Goal: Feedback & Contribution: Contribute content

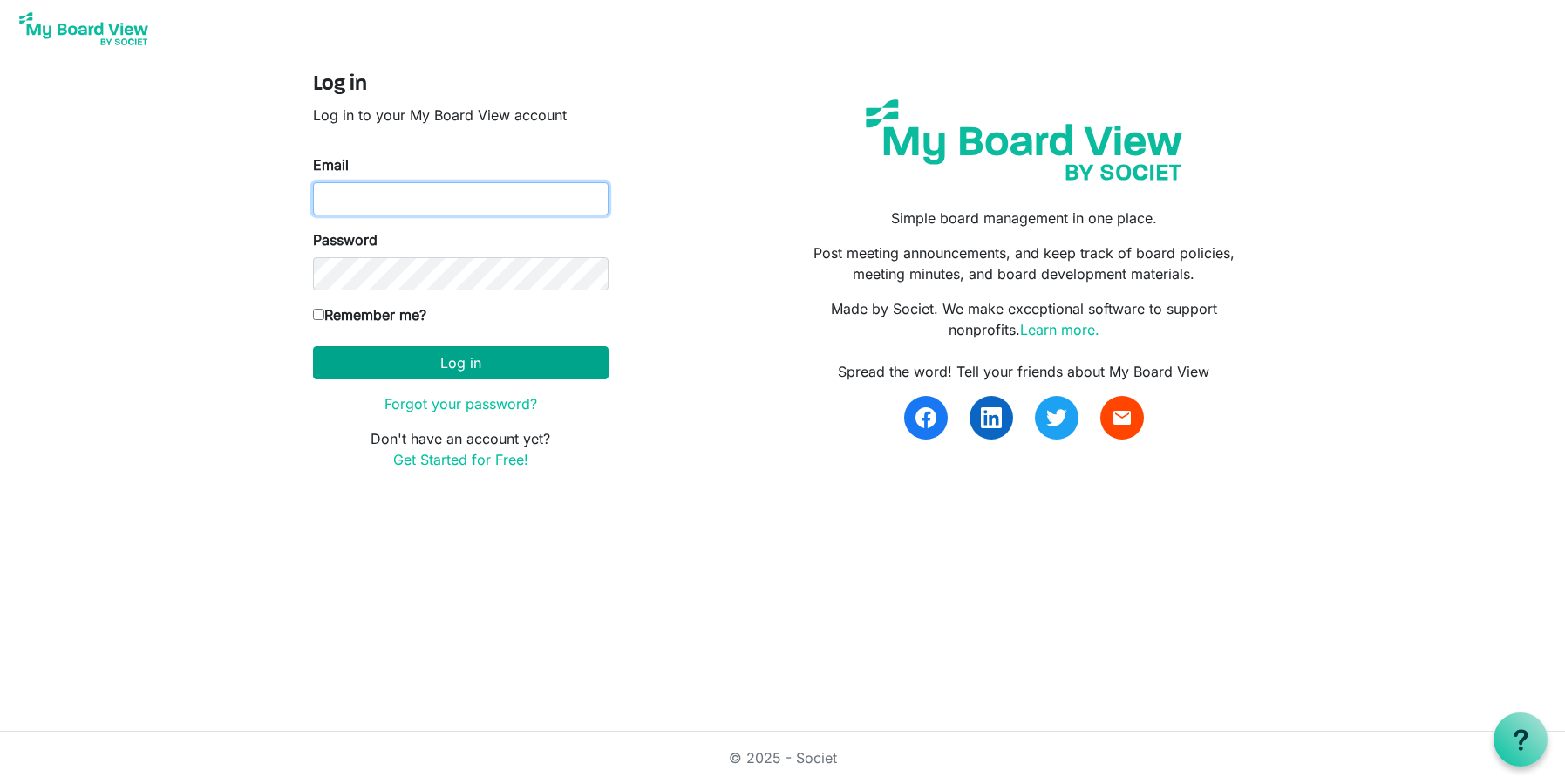
type input "ana.ferreira@christiegardens.org"
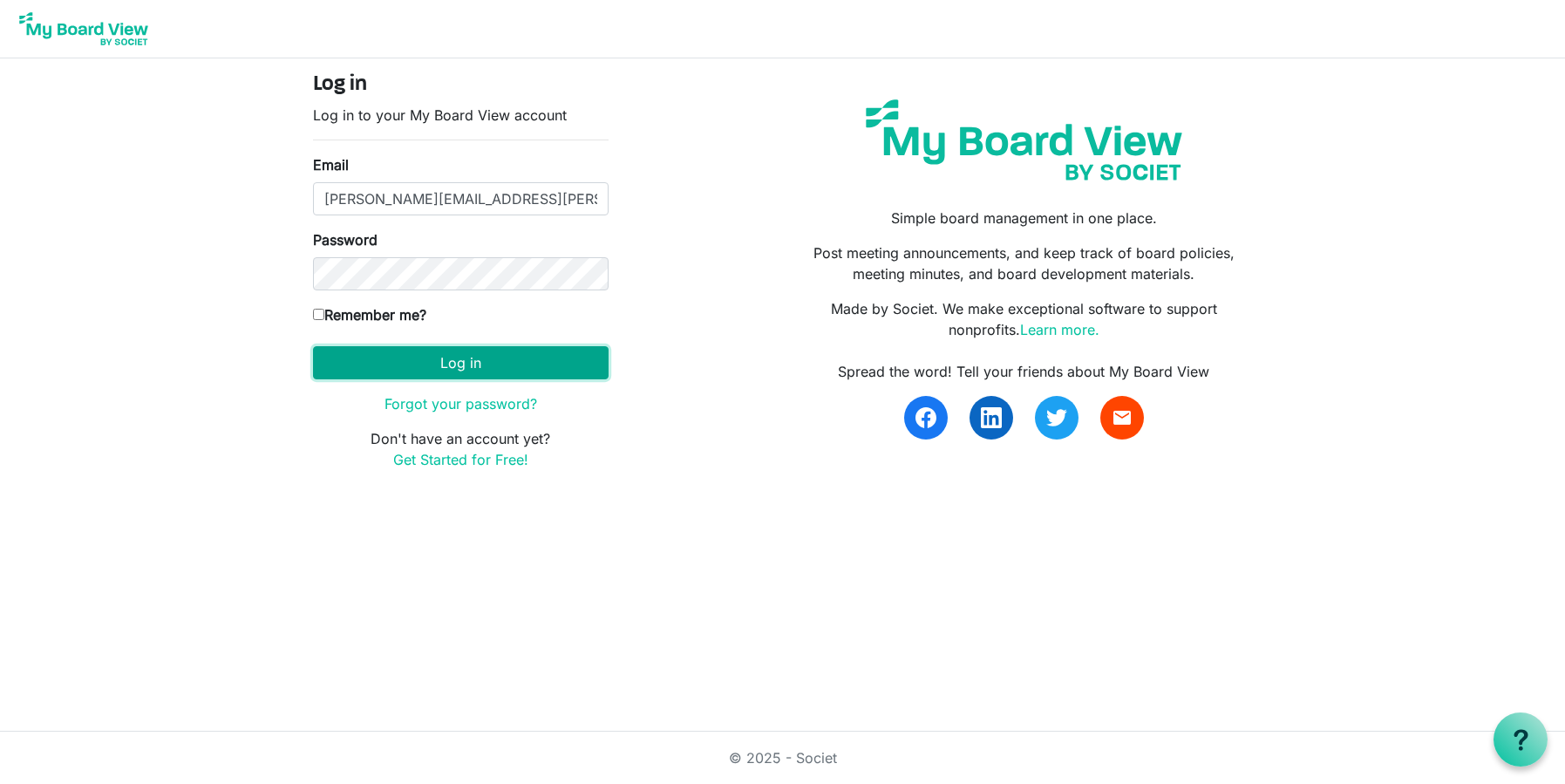
click at [428, 359] on button "Log in" at bounding box center [461, 363] width 296 height 34
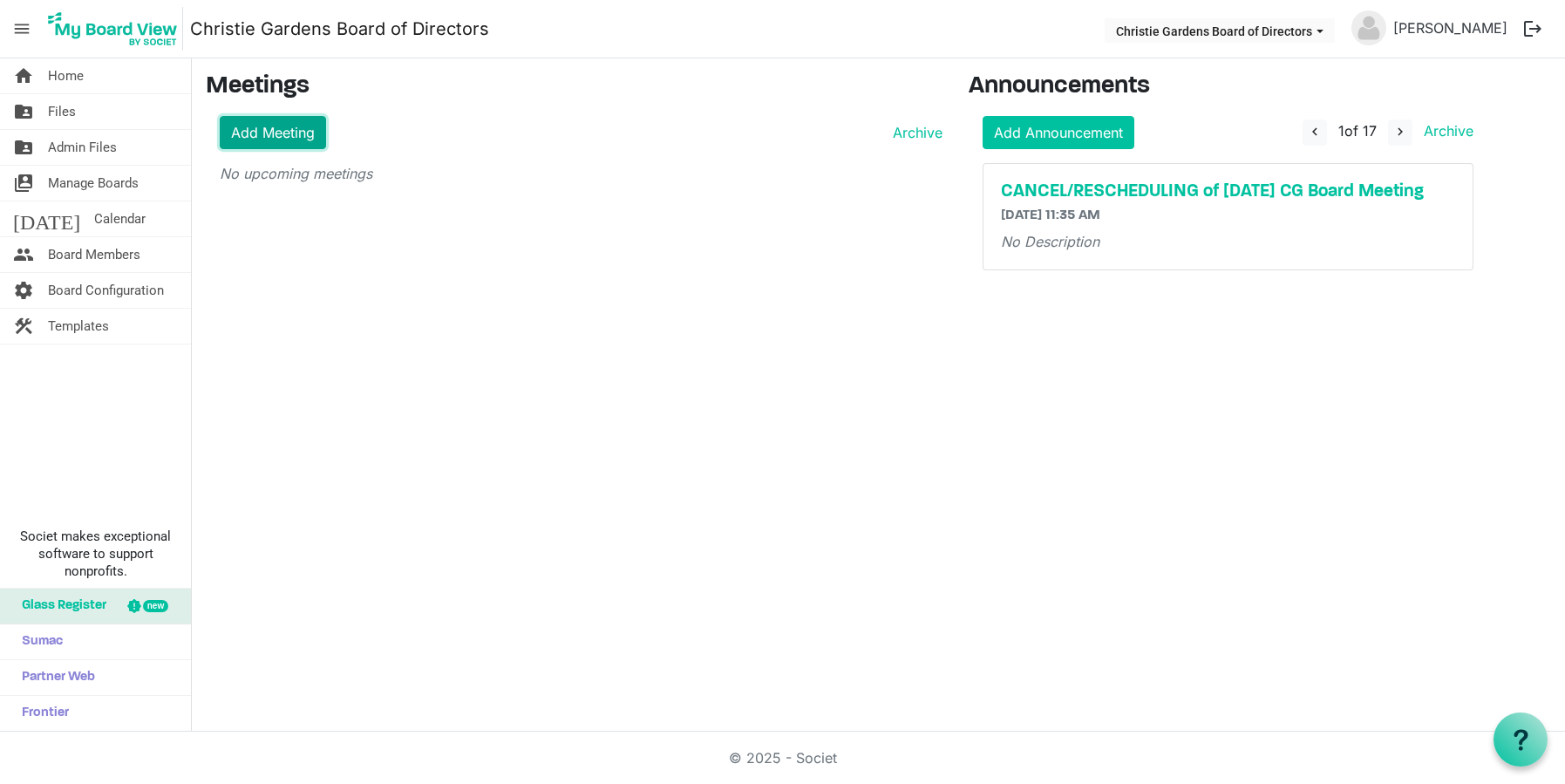
click at [268, 135] on link "Add Meeting" at bounding box center [272, 132] width 106 height 34
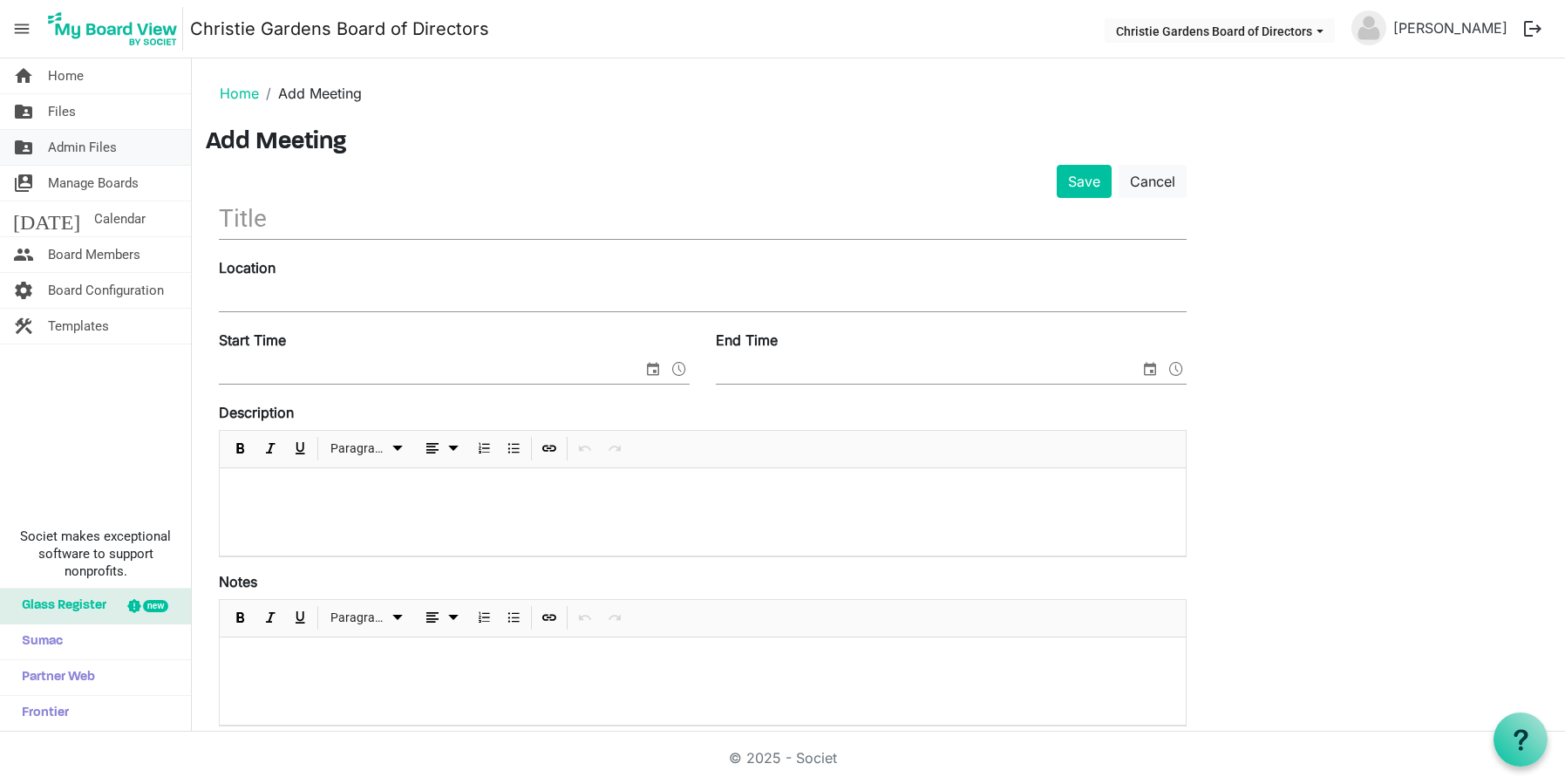
click at [74, 145] on span "Admin Files" at bounding box center [83, 147] width 69 height 34
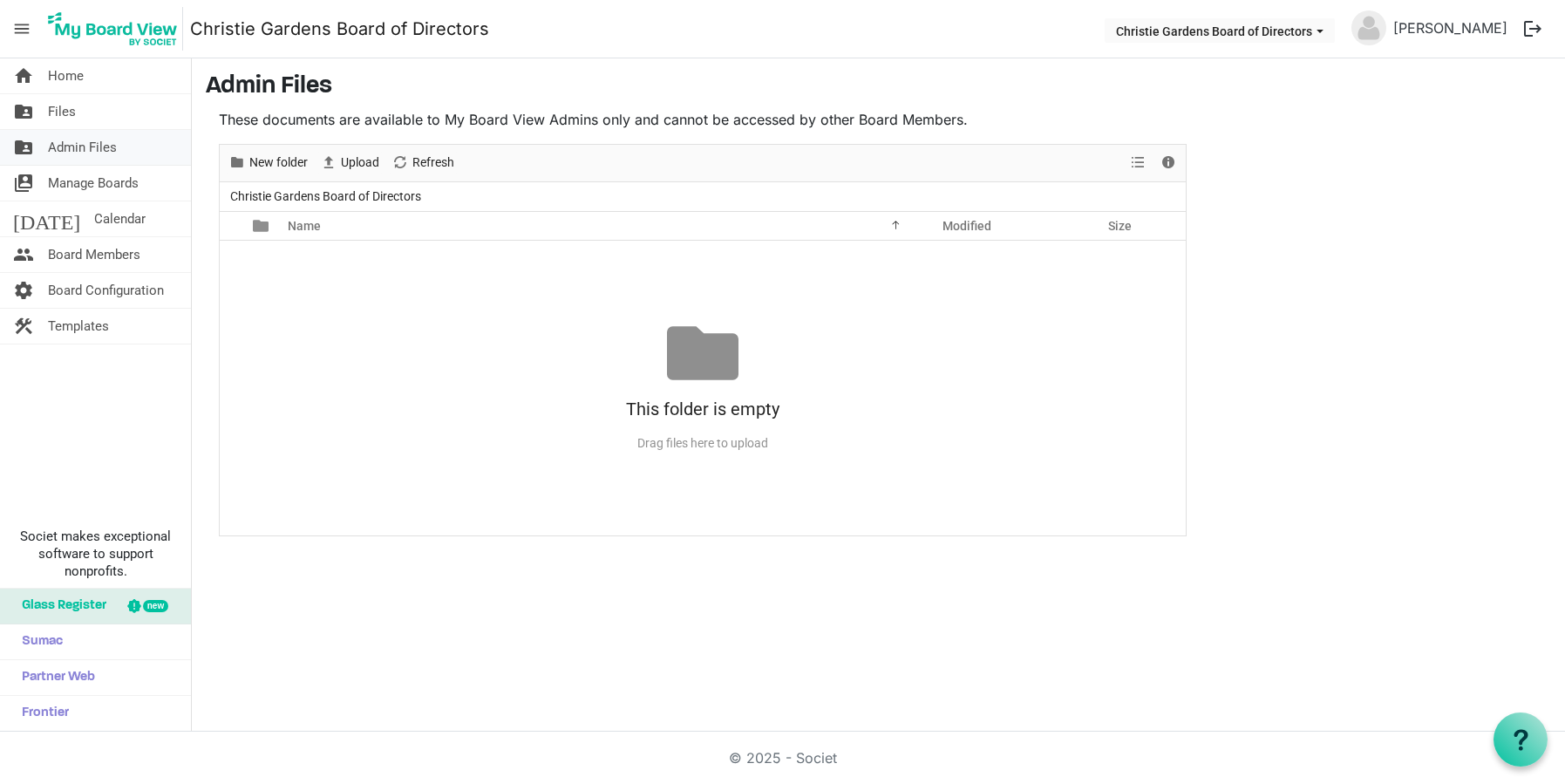
click at [38, 146] on link "folder_shared Admin Files" at bounding box center [95, 147] width 191 height 34
click at [75, 117] on span "Files" at bounding box center [62, 111] width 28 height 34
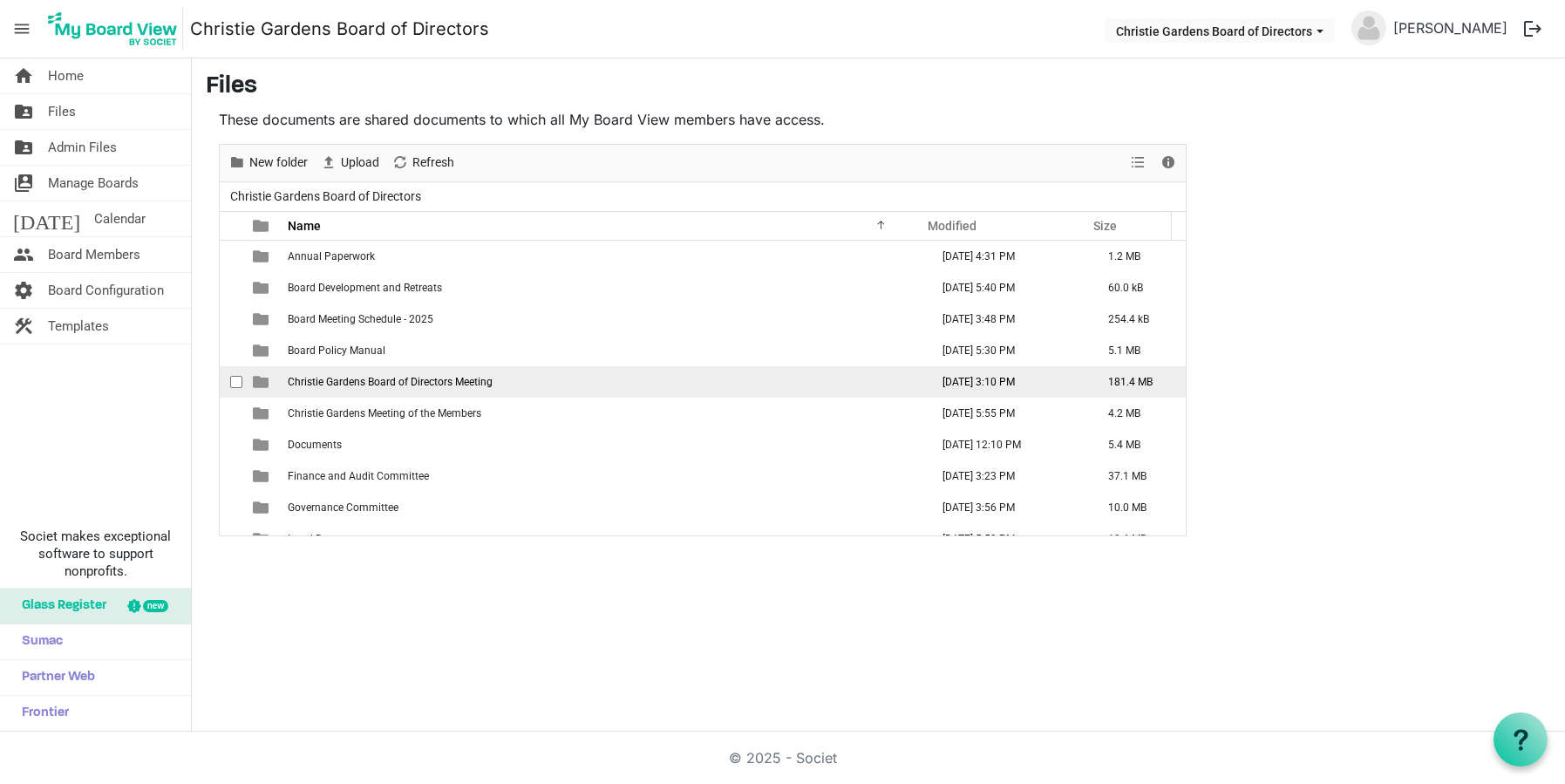
click at [337, 382] on span "Christie Gardens Board of Directors Meeting" at bounding box center [390, 382] width 205 height 12
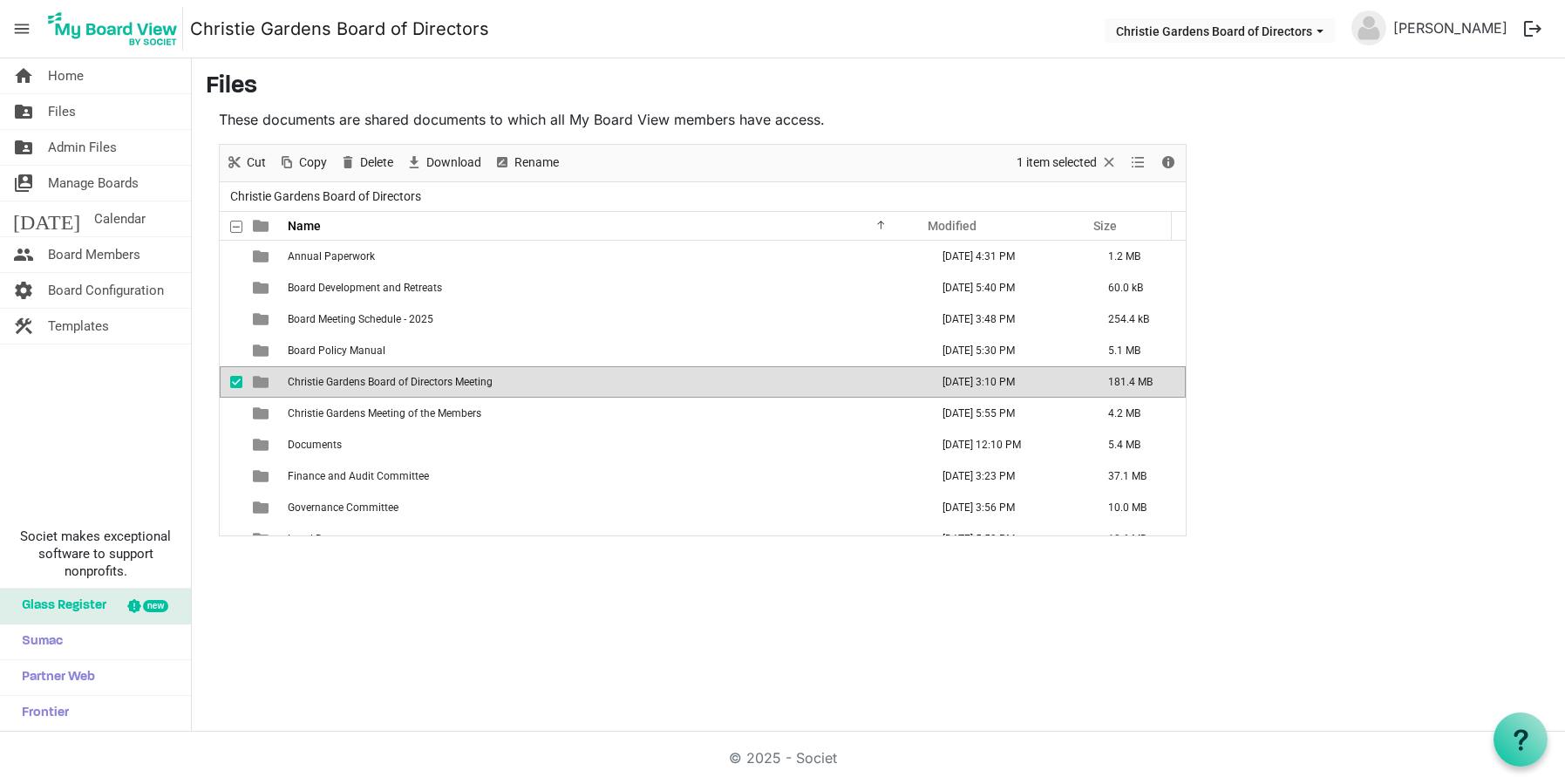
click at [337, 382] on span "Christie Gardens Board of Directors Meeting" at bounding box center [390, 382] width 205 height 12
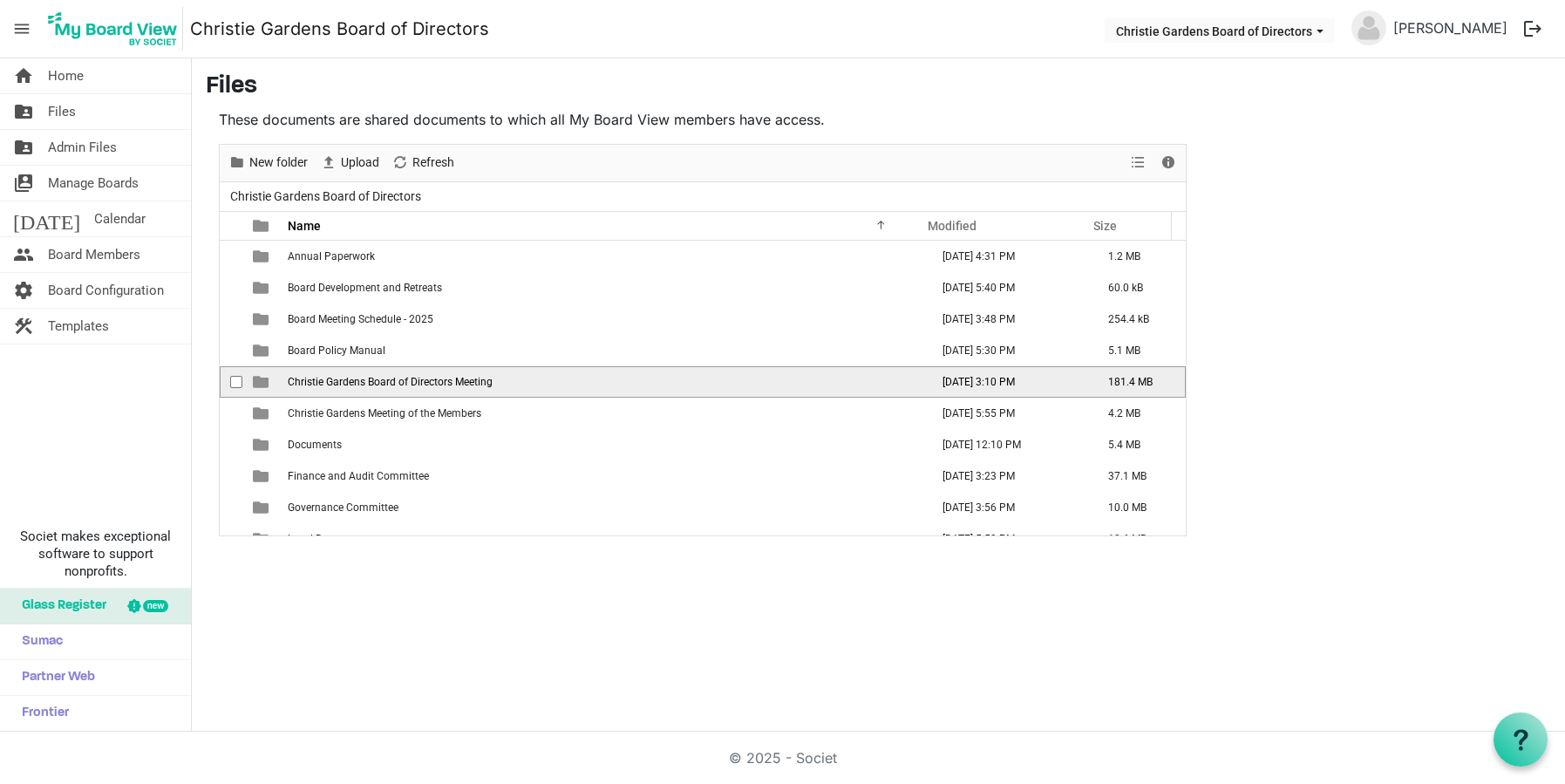
click at [337, 382] on span "Christie Gardens Board of Directors Meeting" at bounding box center [390, 382] width 205 height 12
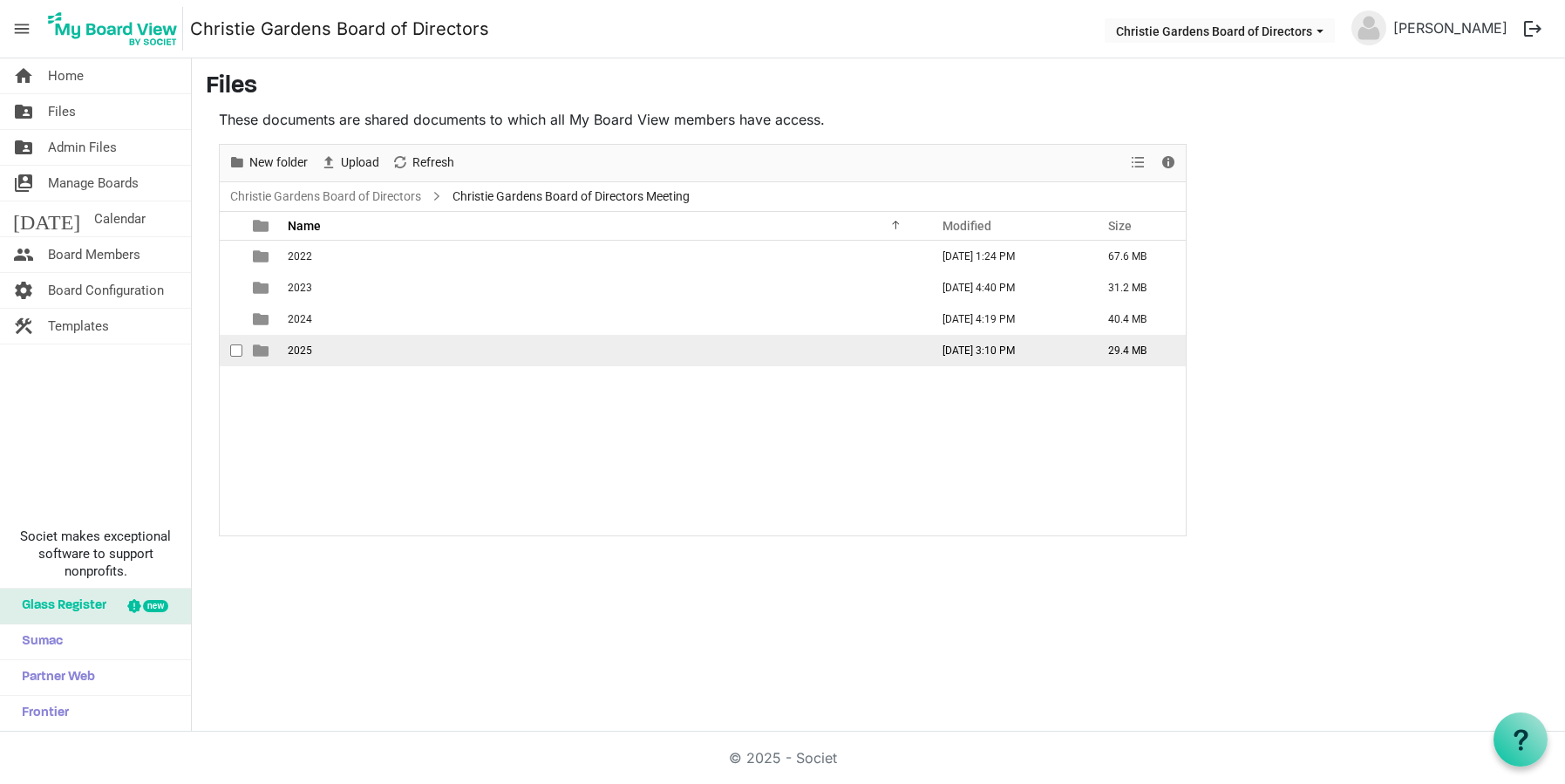
click at [305, 353] on span "2025" at bounding box center [299, 350] width 24 height 12
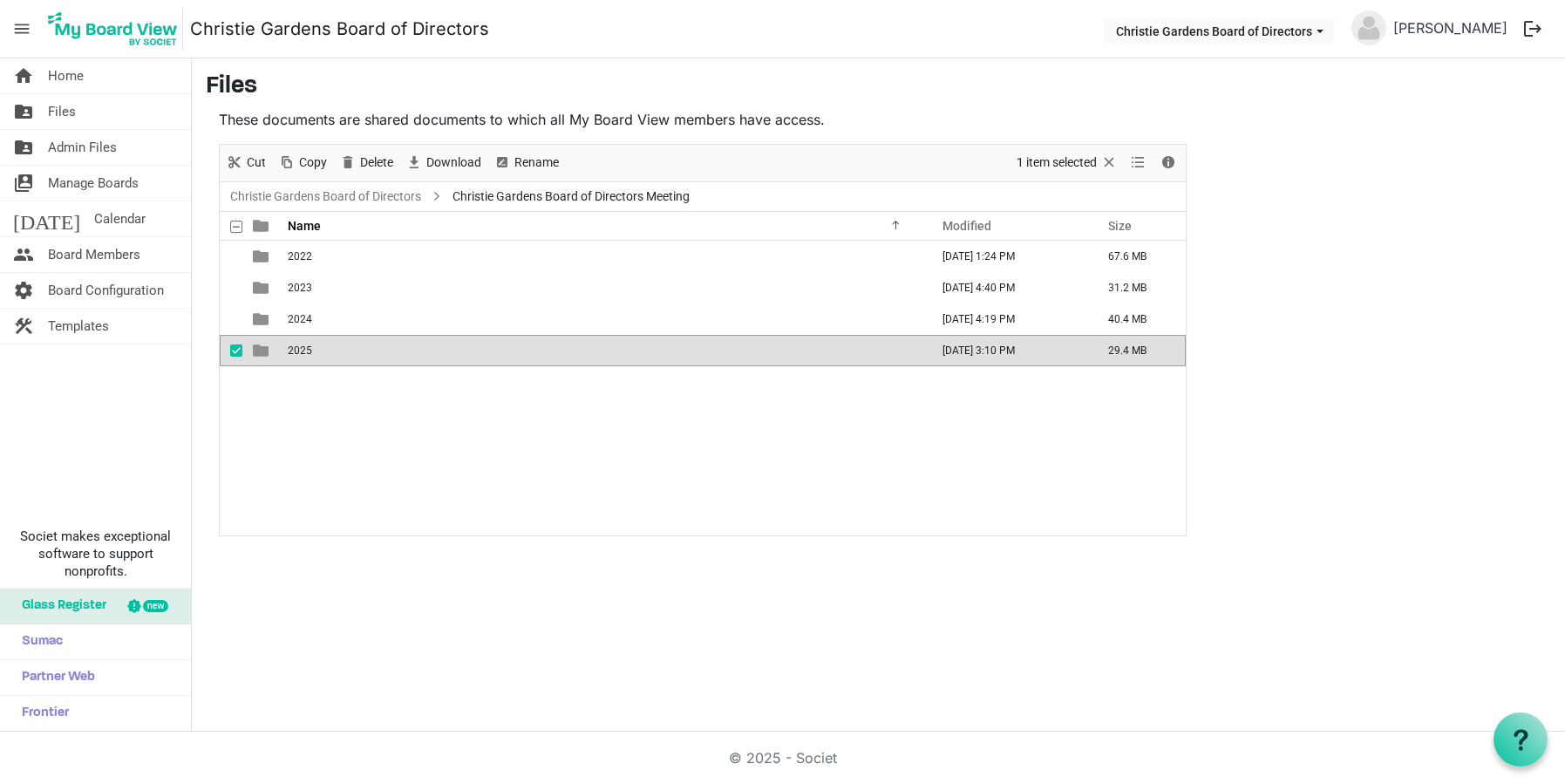
click at [305, 353] on span "2025" at bounding box center [299, 350] width 24 height 12
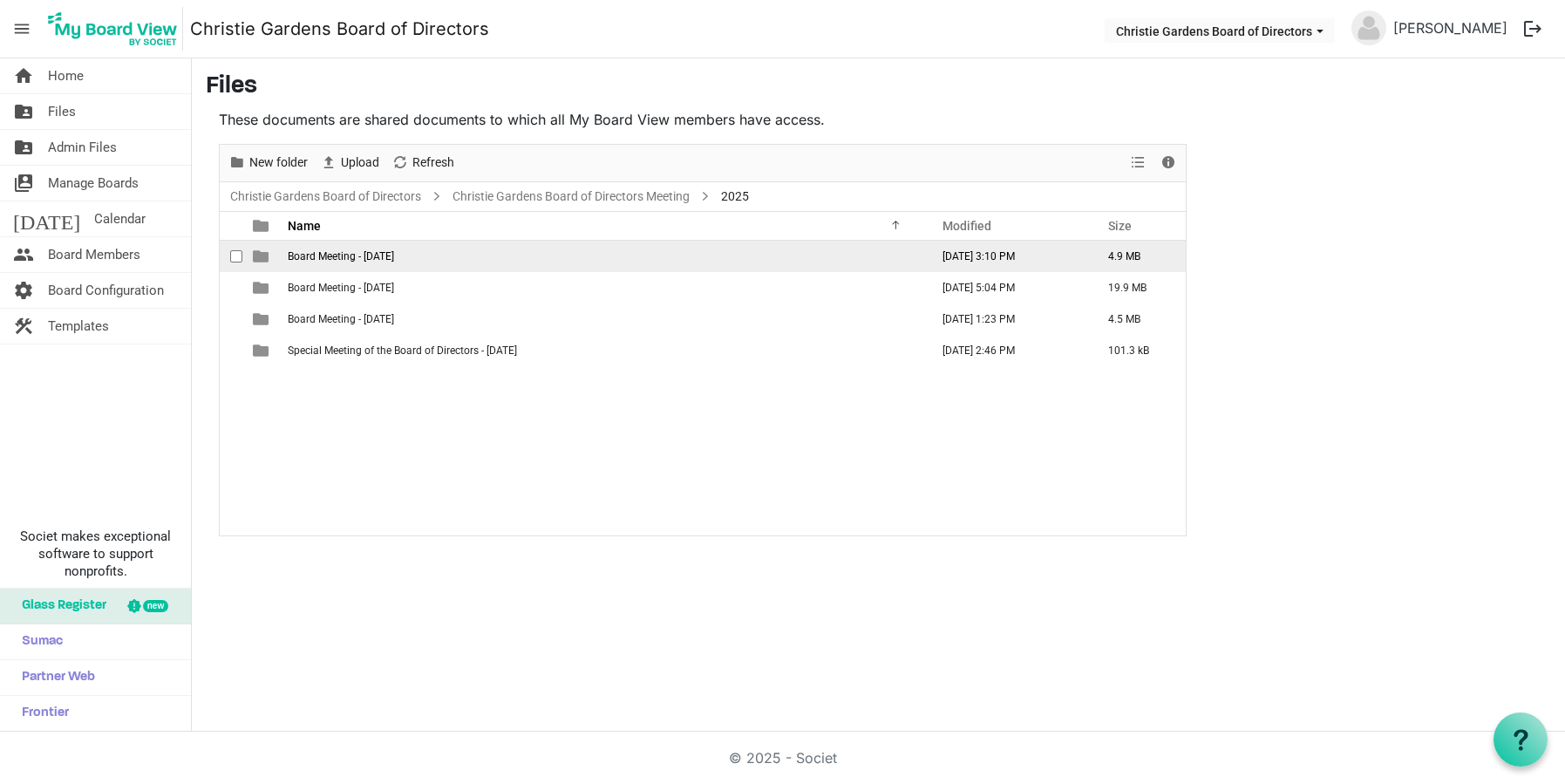
click at [335, 264] on td "Board Meeting - August 5, 2025" at bounding box center [604, 256] width 642 height 32
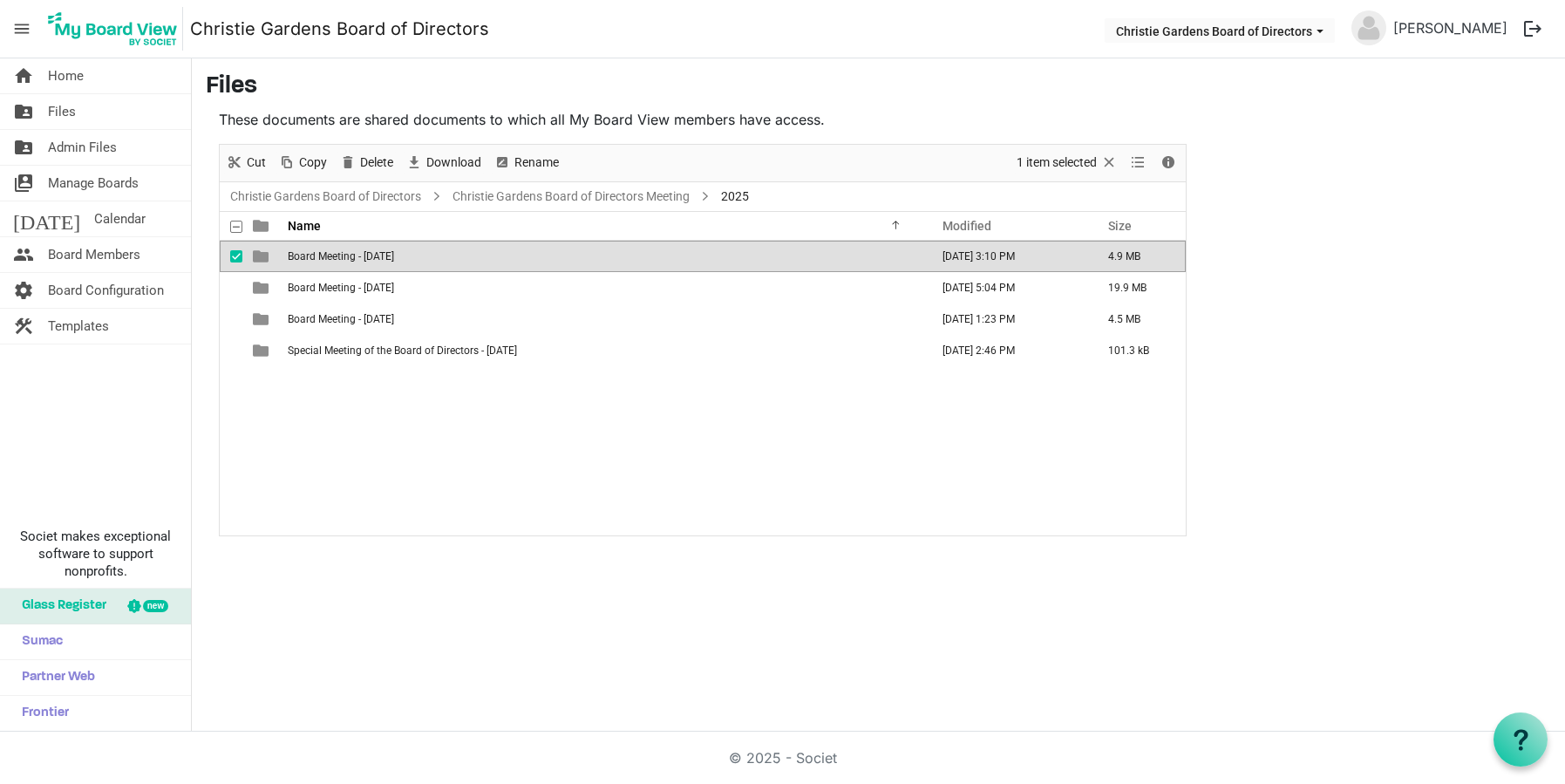
click at [335, 264] on td "Board Meeting - August 5, 2025" at bounding box center [604, 256] width 642 height 32
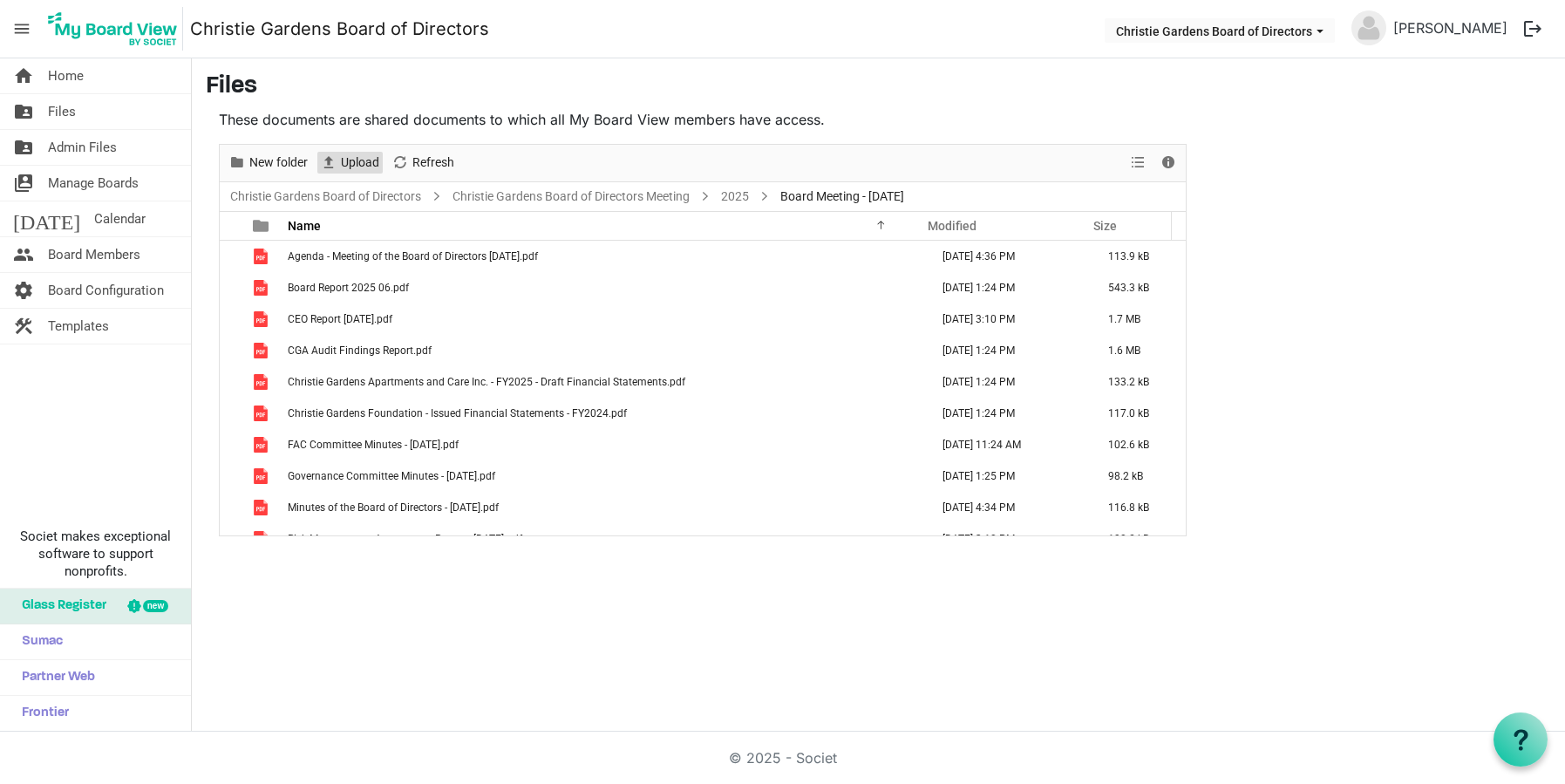
click at [368, 160] on span "Upload" at bounding box center [360, 162] width 42 height 22
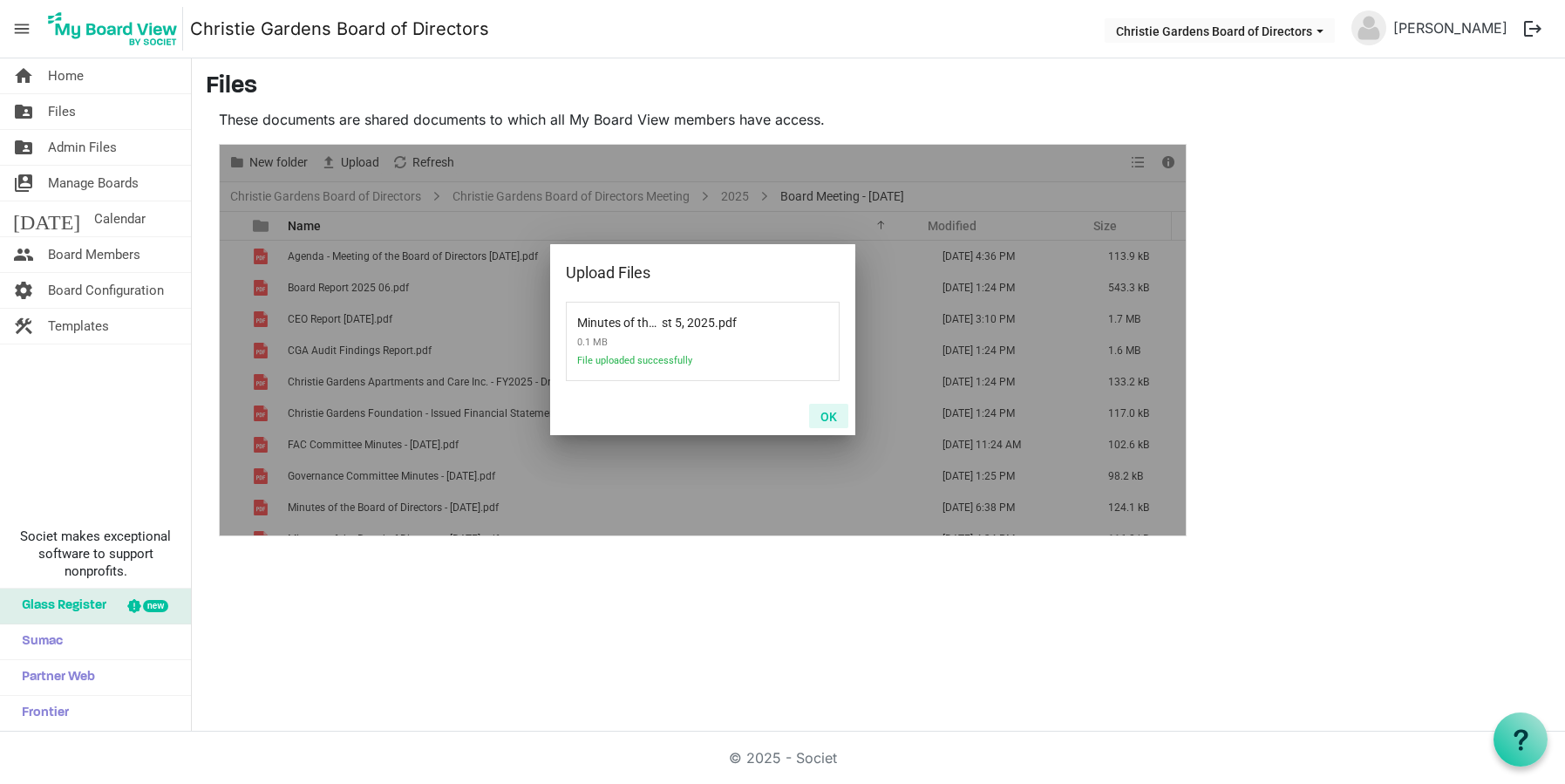
click at [825, 415] on button "OK" at bounding box center [829, 415] width 39 height 24
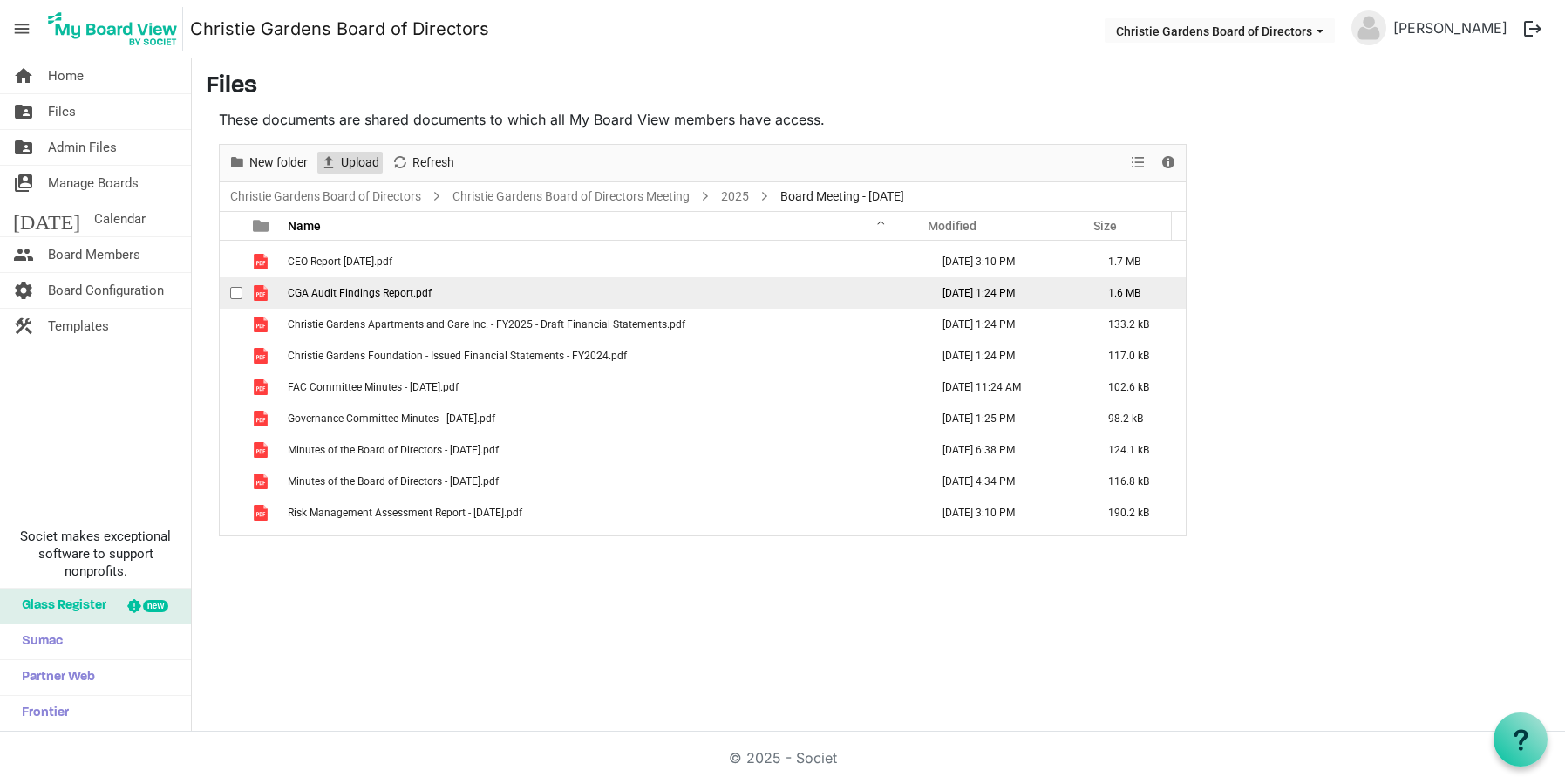
scroll to position [82, 0]
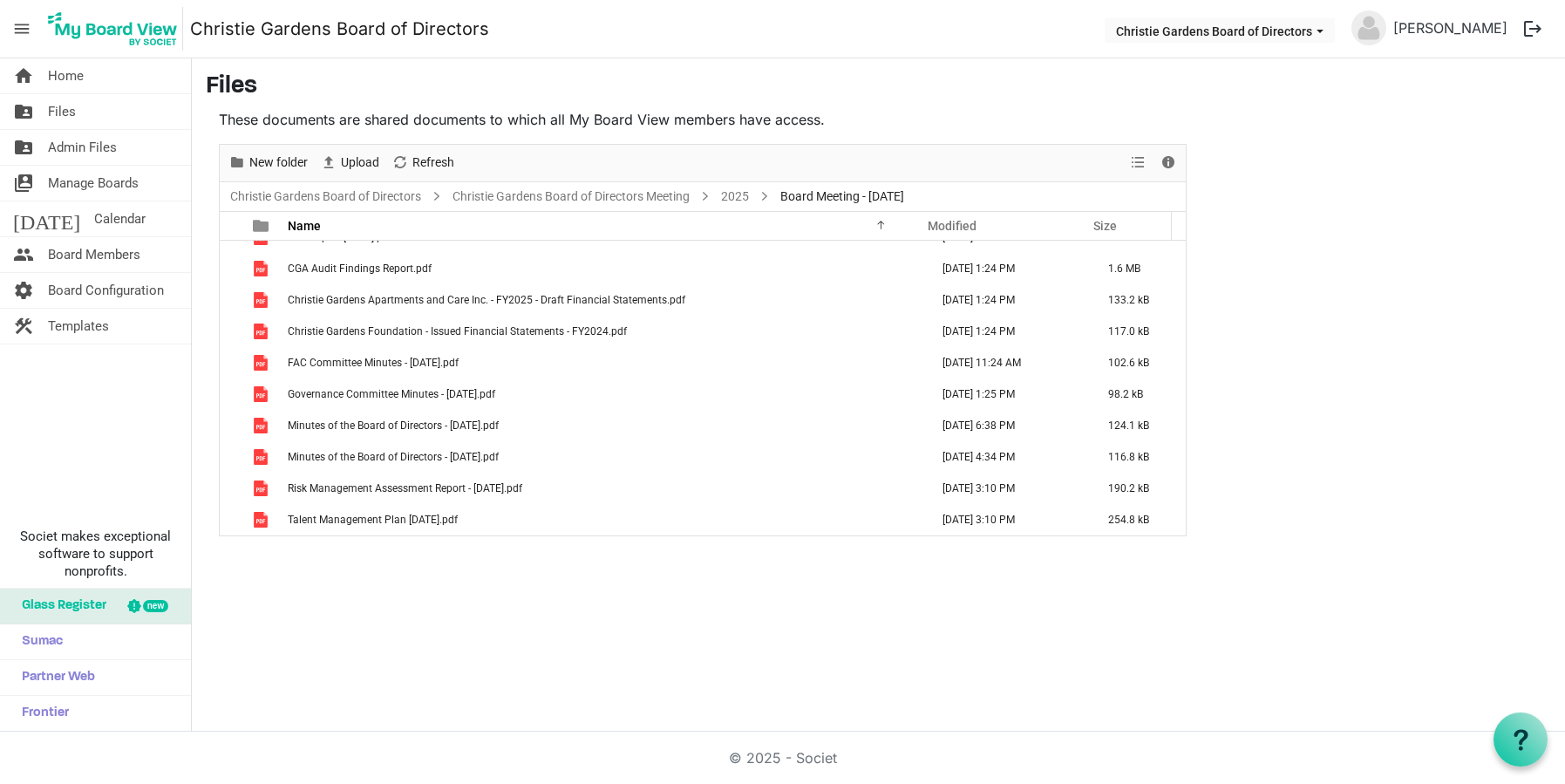
click at [505, 567] on div "home Home folder_shared Files folder_shared Admin Files switch_account Manage B…" at bounding box center [782, 394] width 1565 height 673
click at [57, 81] on span "Home" at bounding box center [65, 75] width 35 height 34
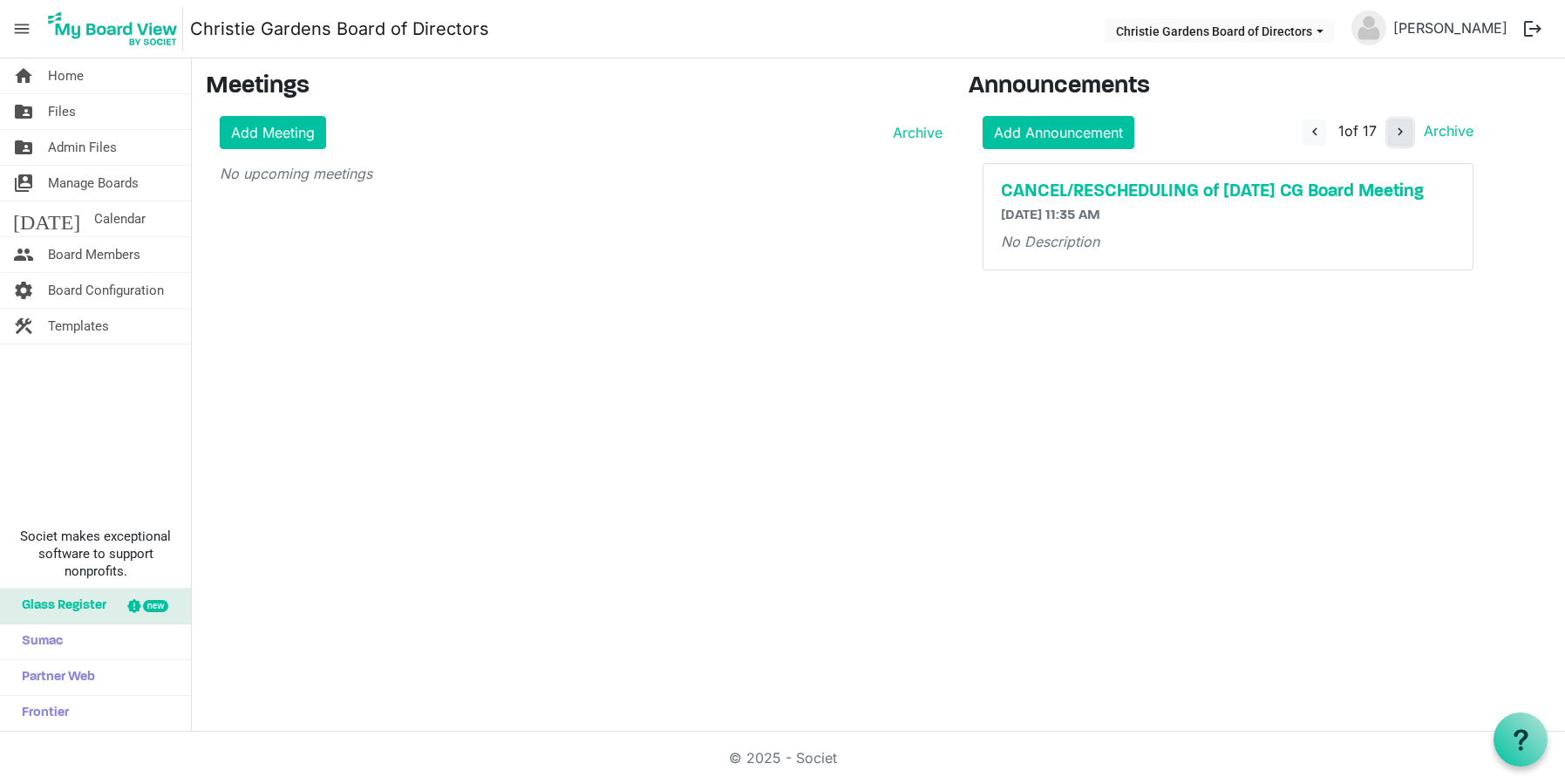
click at [1399, 132] on span "navigate_next" at bounding box center [1400, 131] width 15 height 15
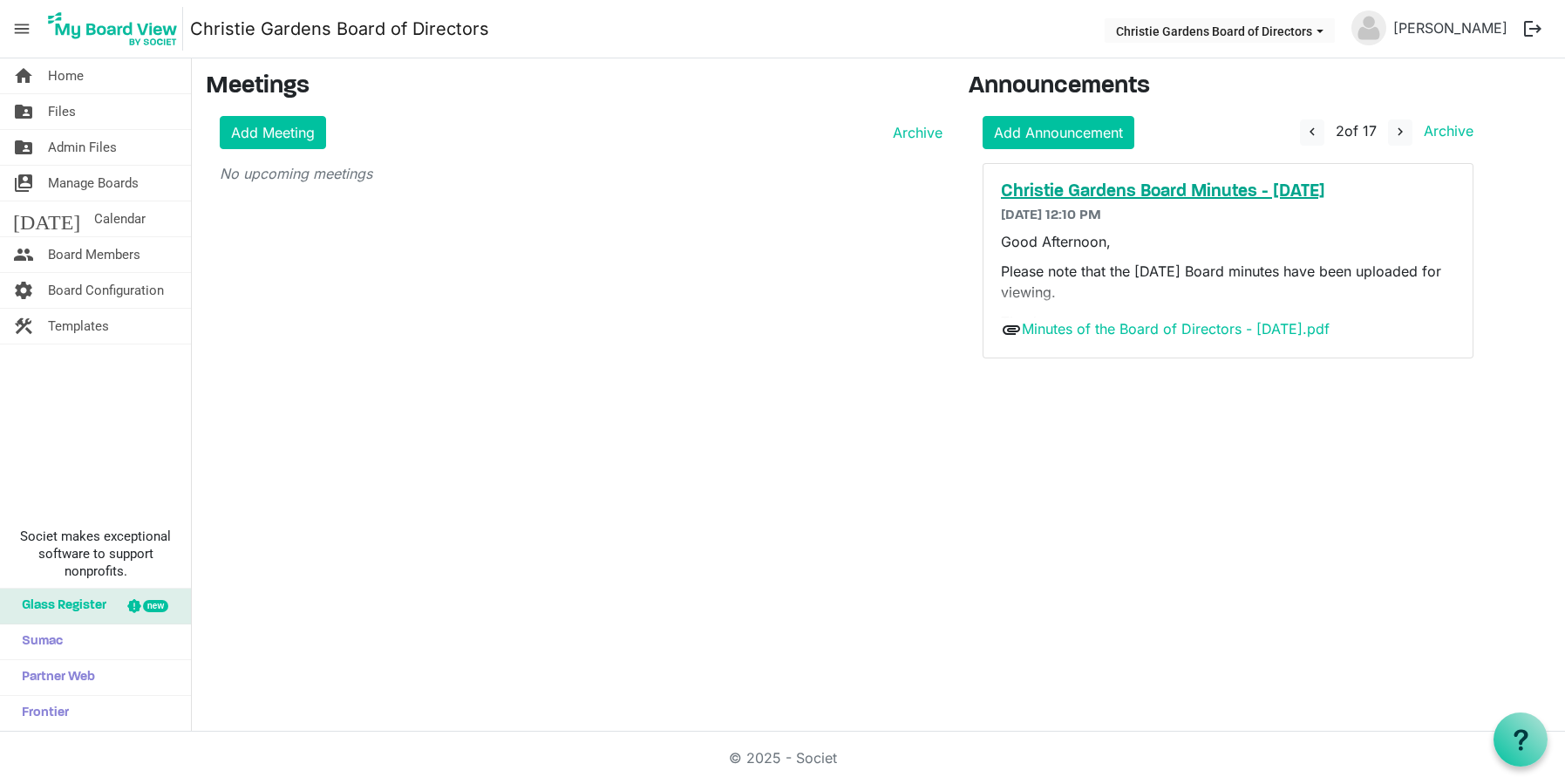
click at [1066, 181] on h5 "Christie Gardens Board Minutes - [DATE]" at bounding box center [1228, 191] width 454 height 21
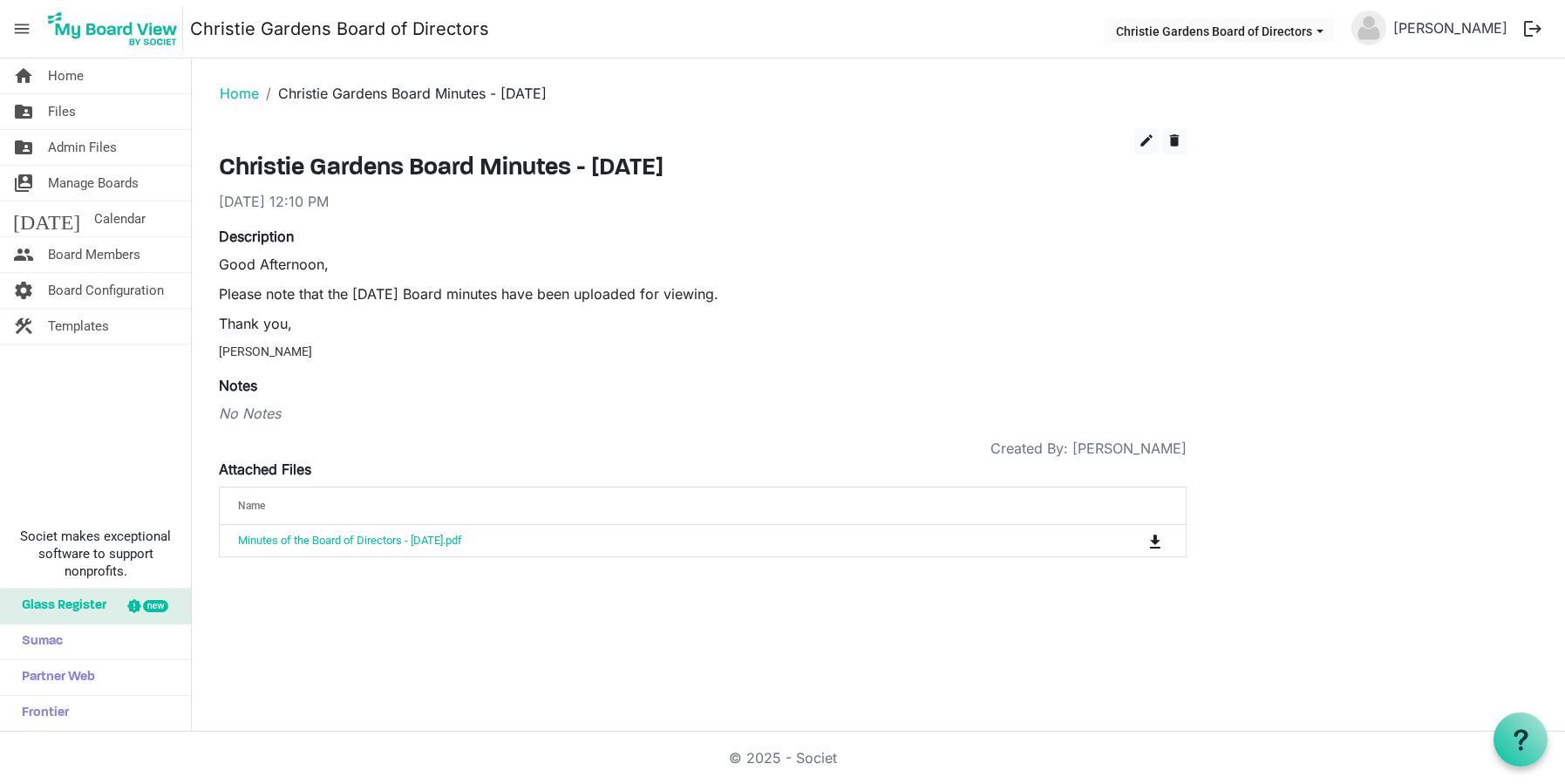
drag, startPoint x: 220, startPoint y: 258, endPoint x: 801, endPoint y: 291, distance: 581.9
click at [801, 291] on div "Good Afternoon, Please note that the February 4th 2025 Board minutes have been …" at bounding box center [703, 307] width 968 height 107
copy div "Good Afternoon, Please note that the February 4th 2025 Board minutes have been …"
click at [253, 97] on link "Home" at bounding box center [238, 92] width 39 height 17
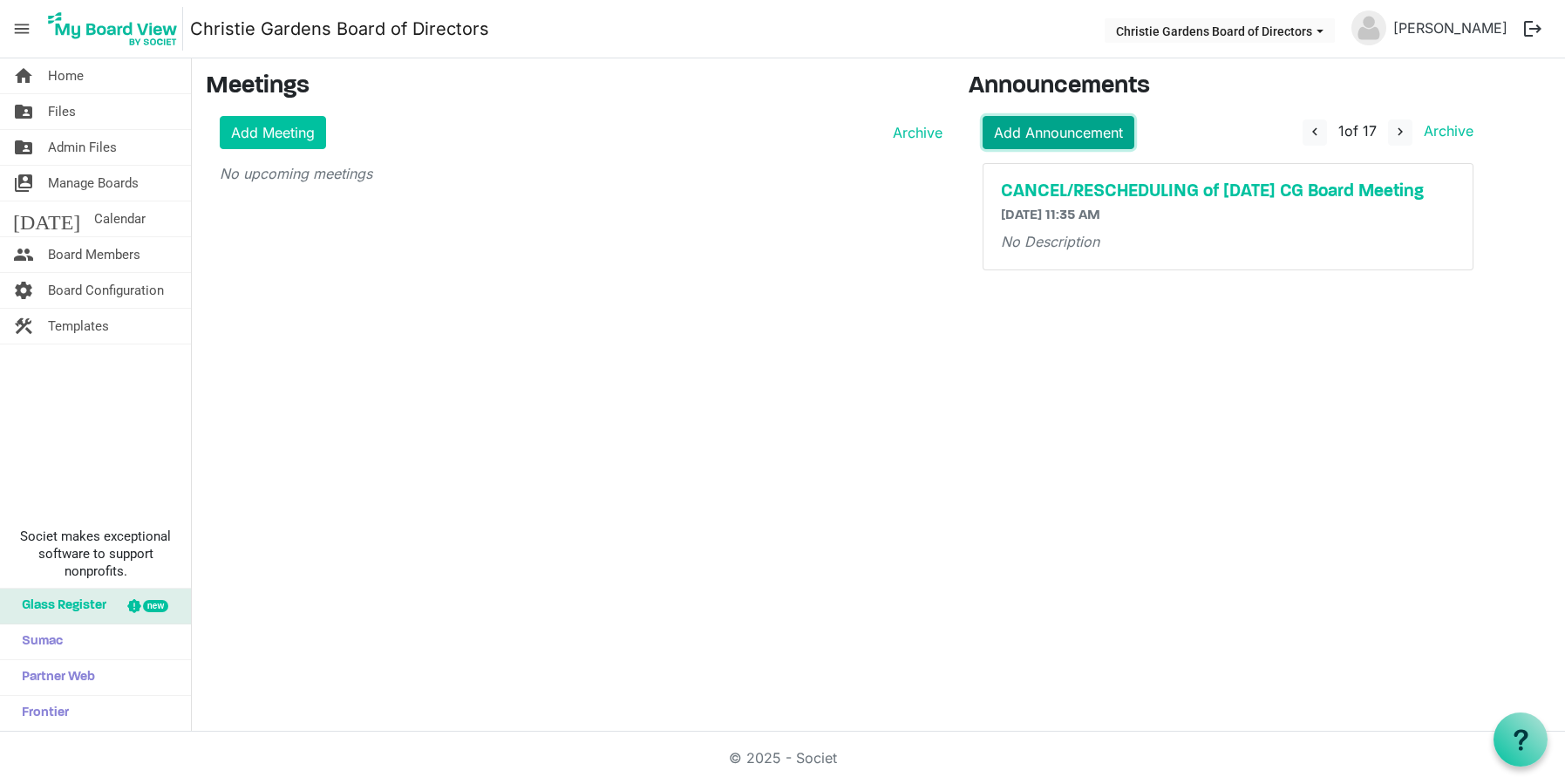
click at [1023, 124] on link "Add Announcement" at bounding box center [1058, 132] width 151 height 34
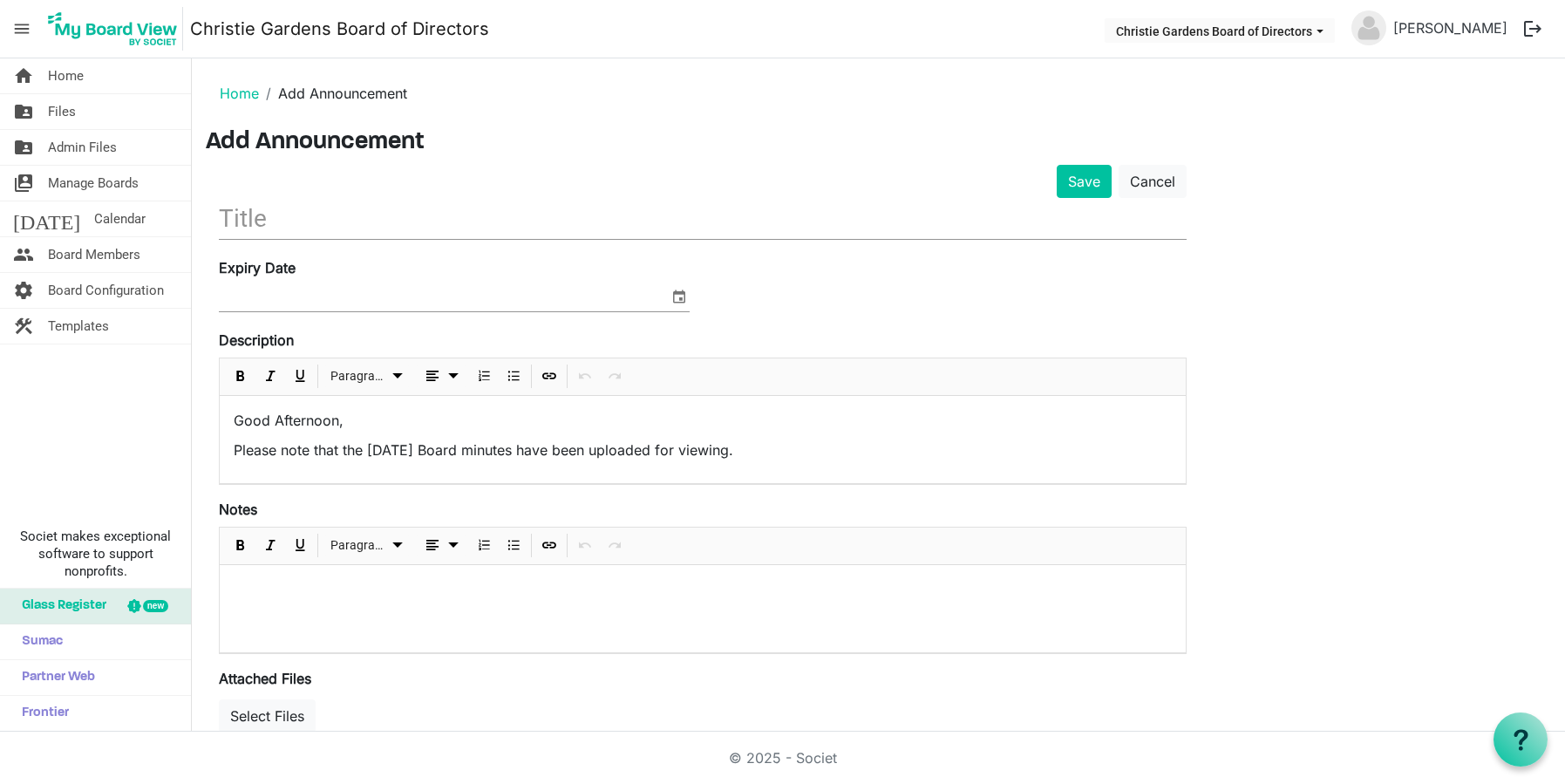
click at [368, 227] on input "text" at bounding box center [703, 218] width 968 height 41
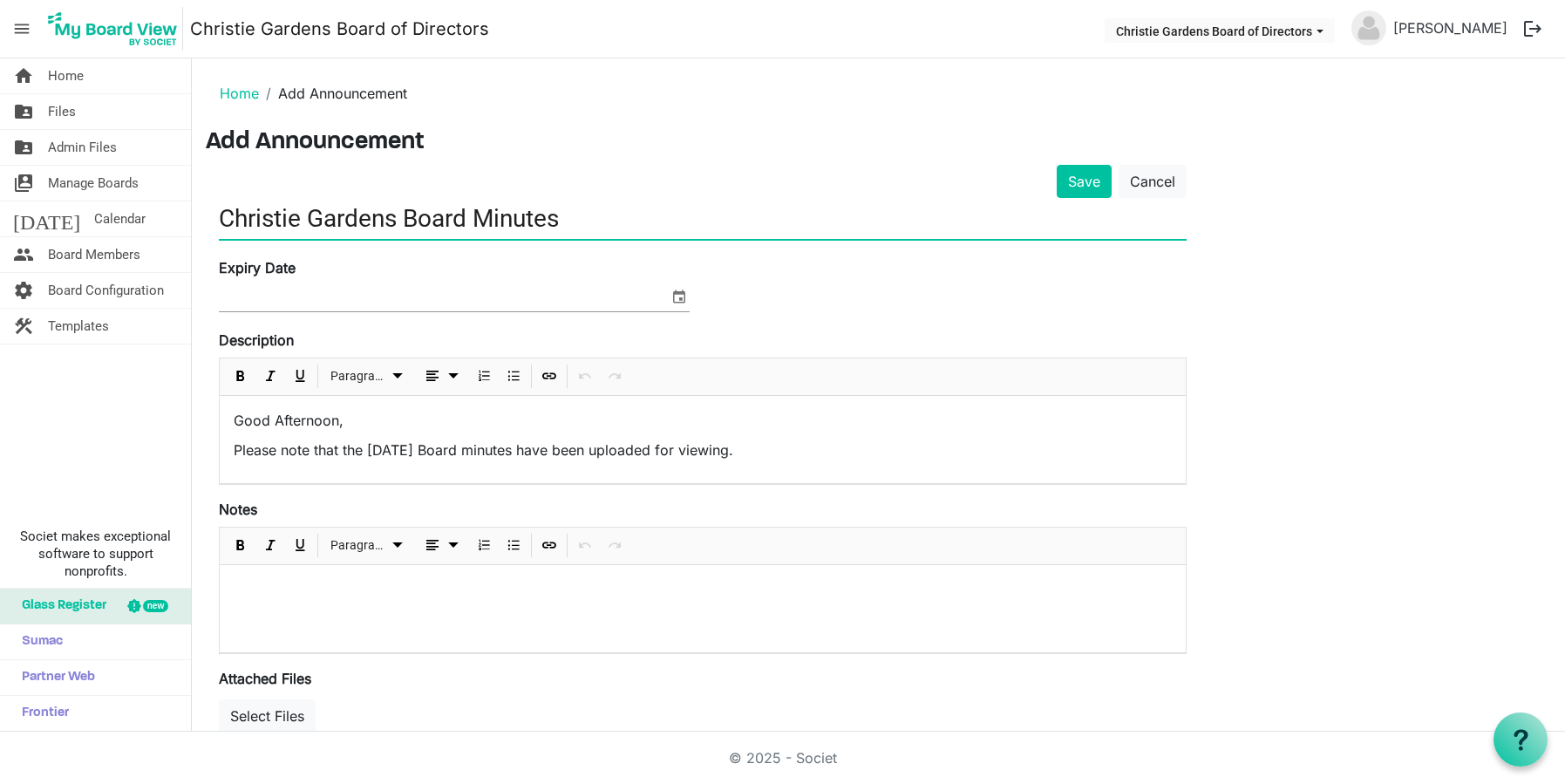
type input "Christie Gardens Board Minutes"
click at [374, 448] on p "Please note that the February 4th 2025 Board minutes have been uploaded for vie…" at bounding box center [703, 450] width 938 height 21
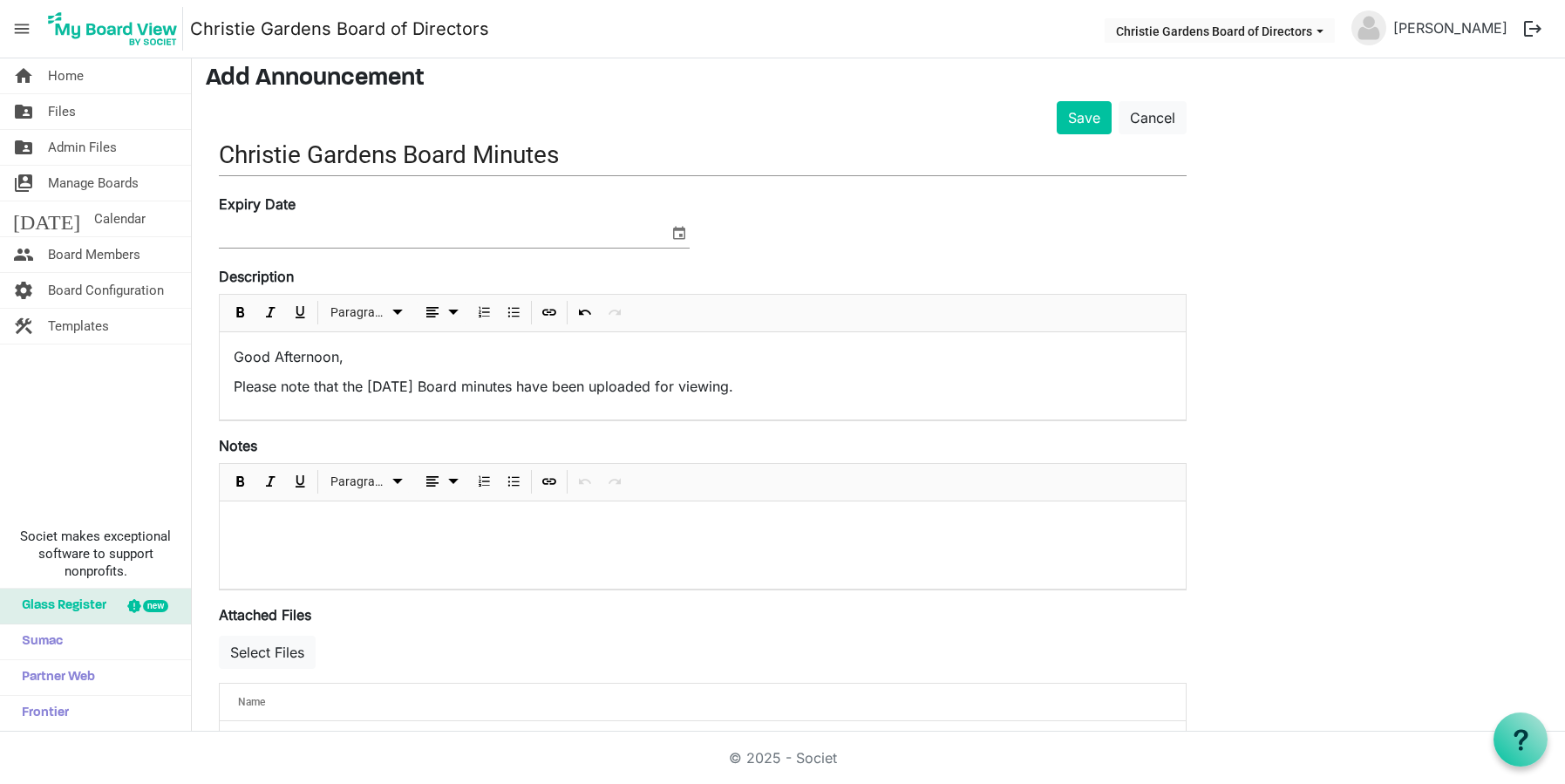
scroll to position [115, 0]
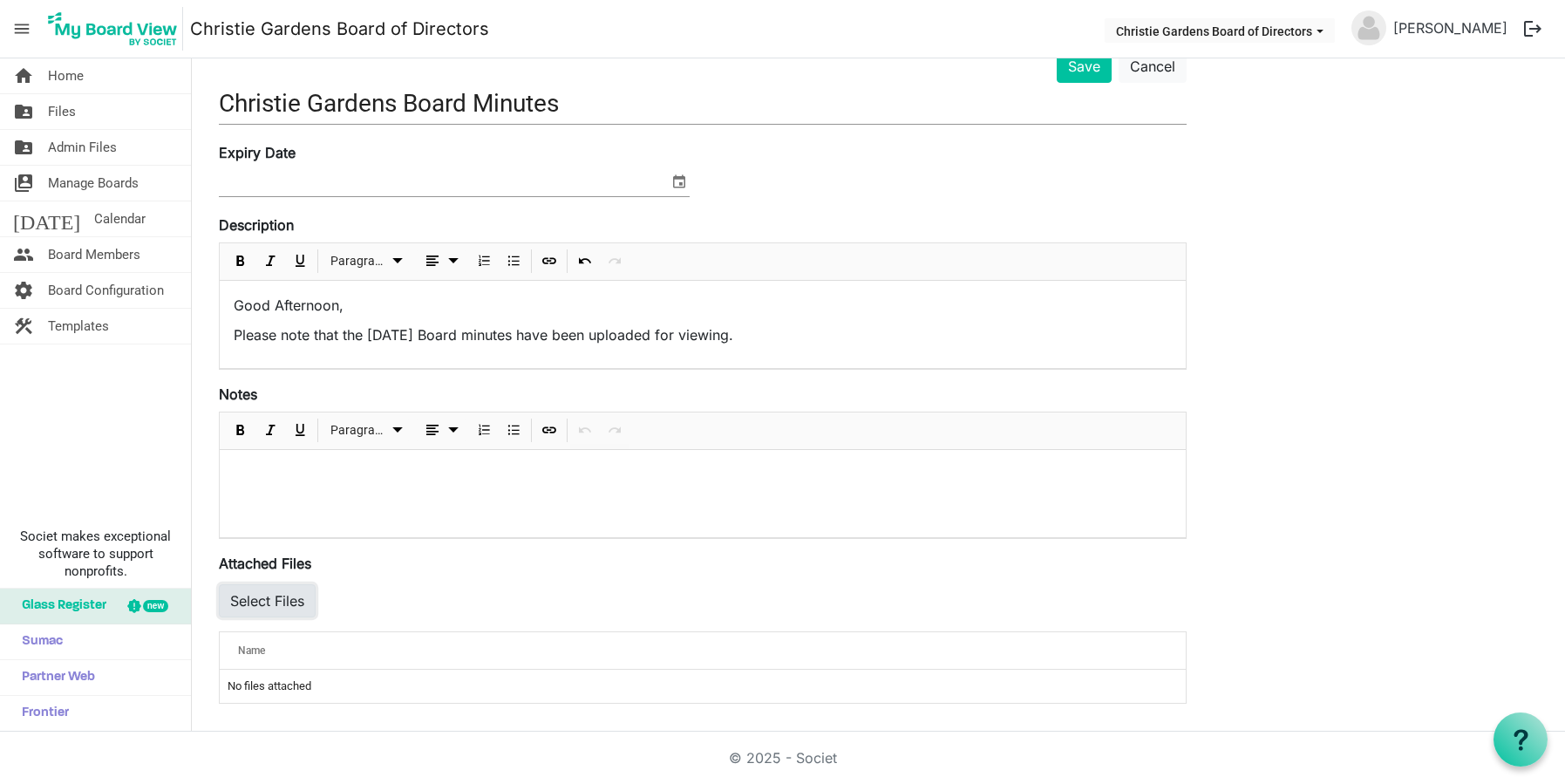
click at [263, 608] on button "Select Files" at bounding box center [267, 600] width 97 height 34
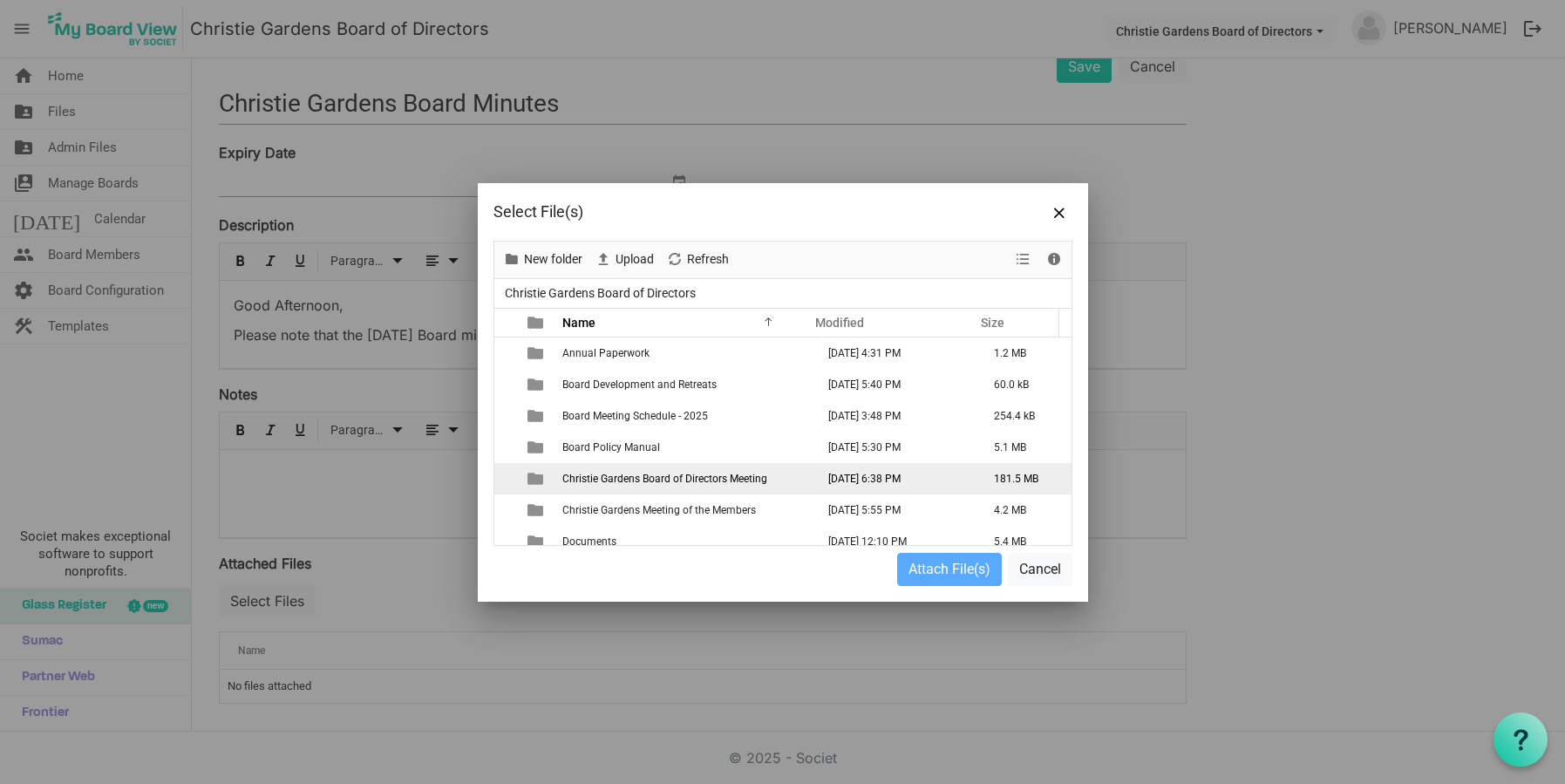
click at [659, 470] on td "Christie Gardens Board of Directors Meeting" at bounding box center [684, 479] width 253 height 32
click at [652, 473] on span "Christie Gardens Board of Directors Meeting" at bounding box center [665, 478] width 205 height 12
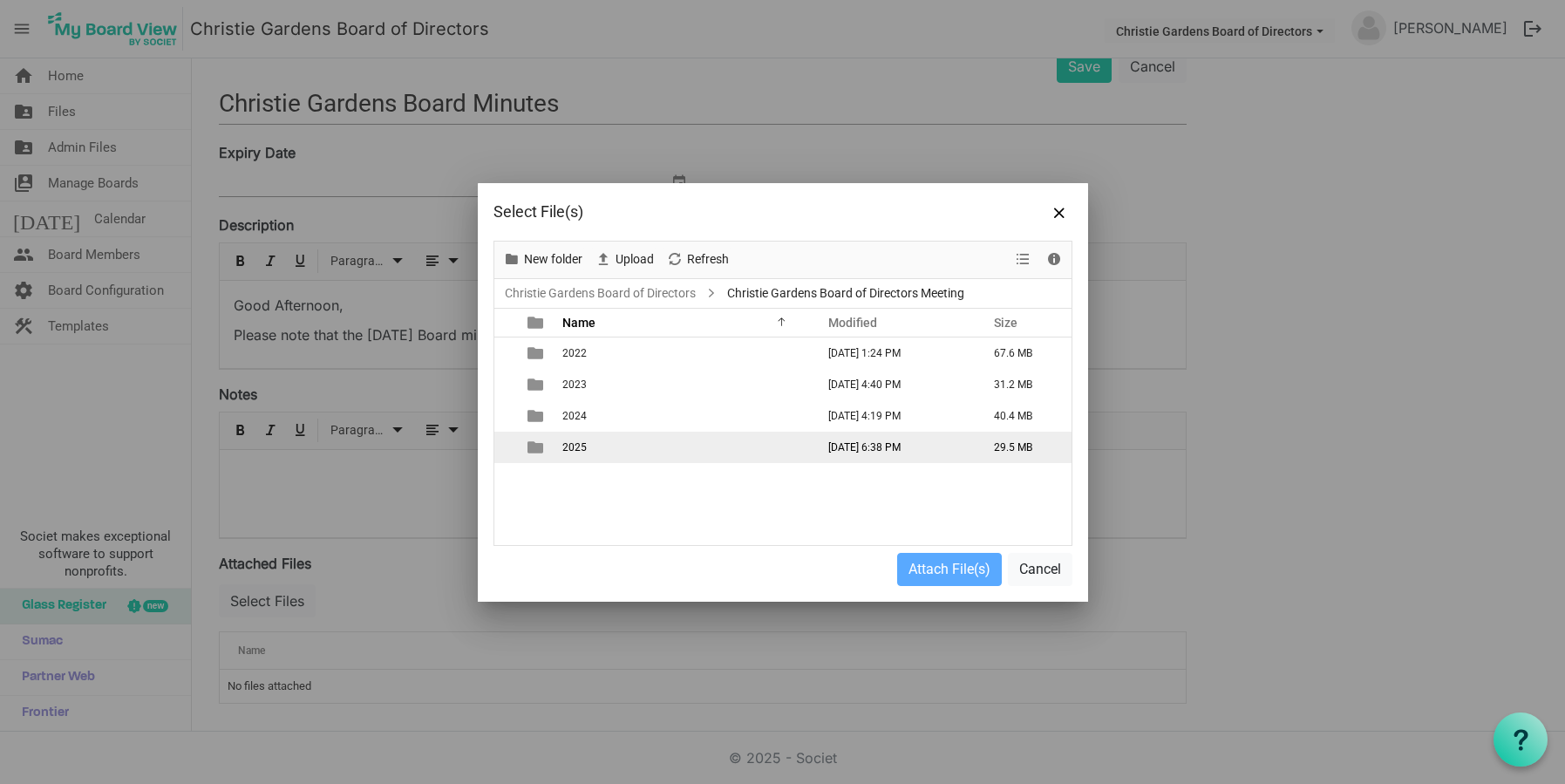
click at [553, 446] on td "is template cell column header type" at bounding box center [537, 447] width 40 height 32
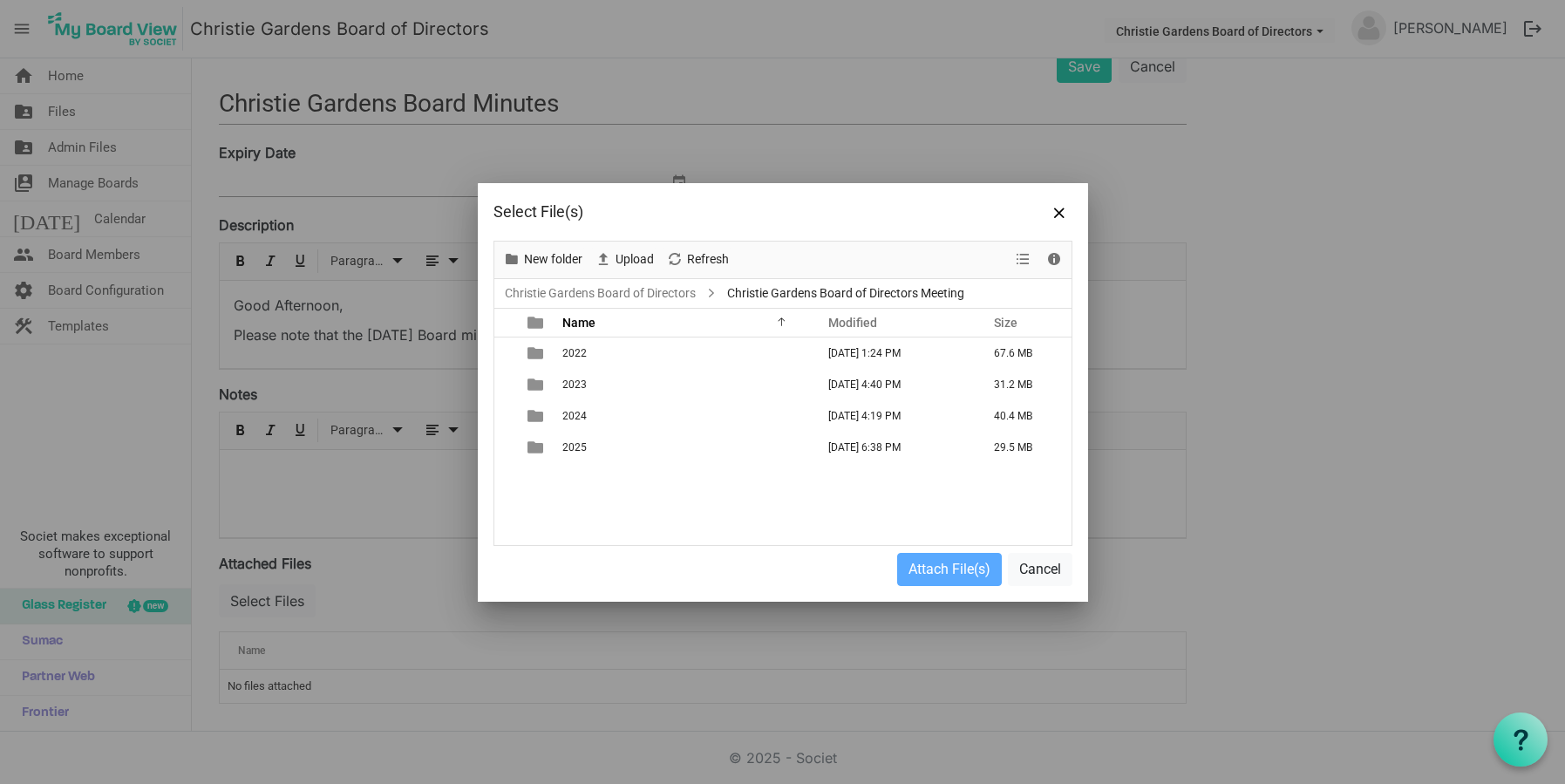
click at [552, 444] on td "is template cell column header type" at bounding box center [537, 447] width 40 height 32
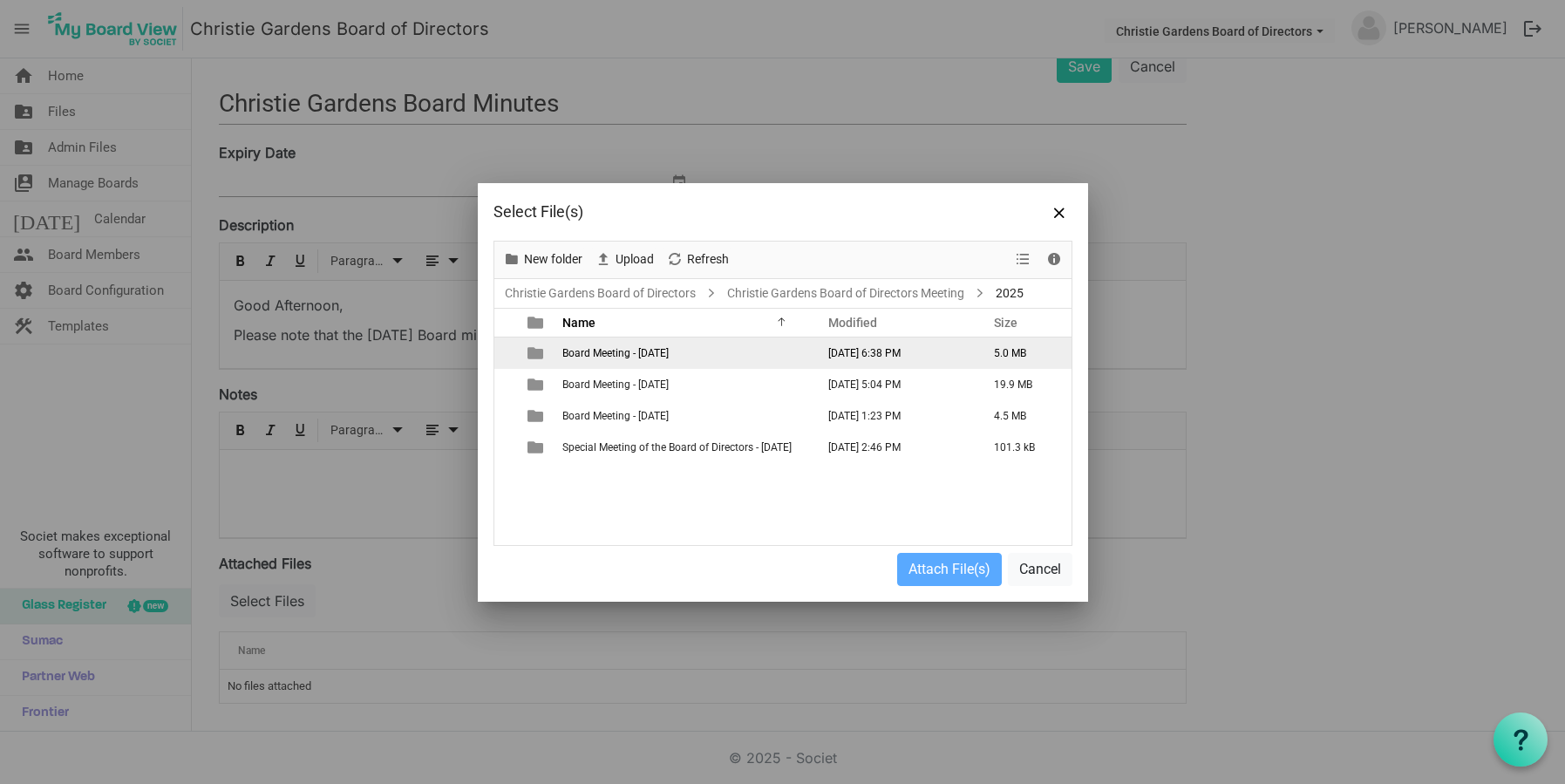
click at [613, 363] on td "Board Meeting - August 5, 2025" at bounding box center [684, 353] width 253 height 32
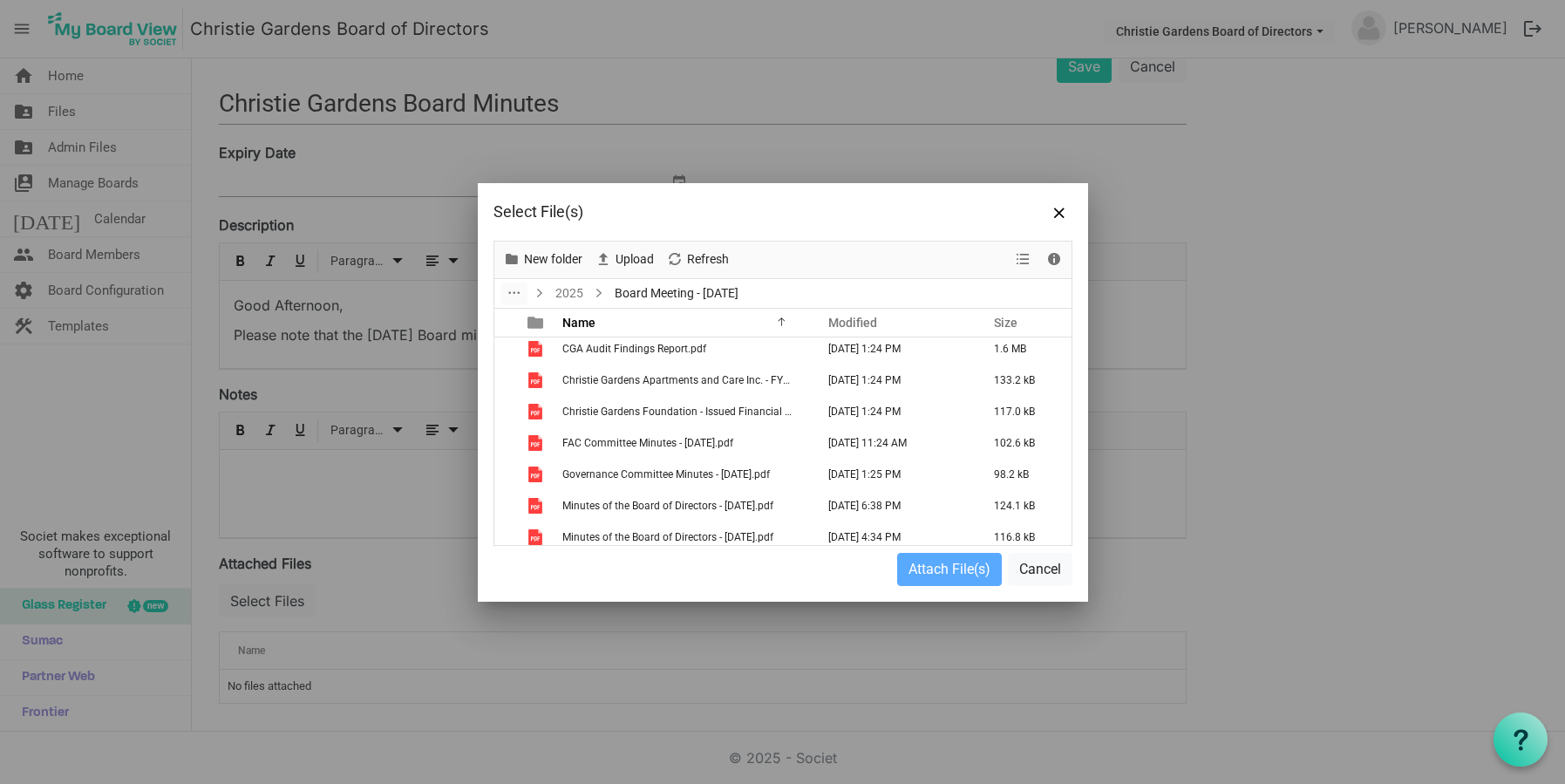
scroll to position [169, 0]
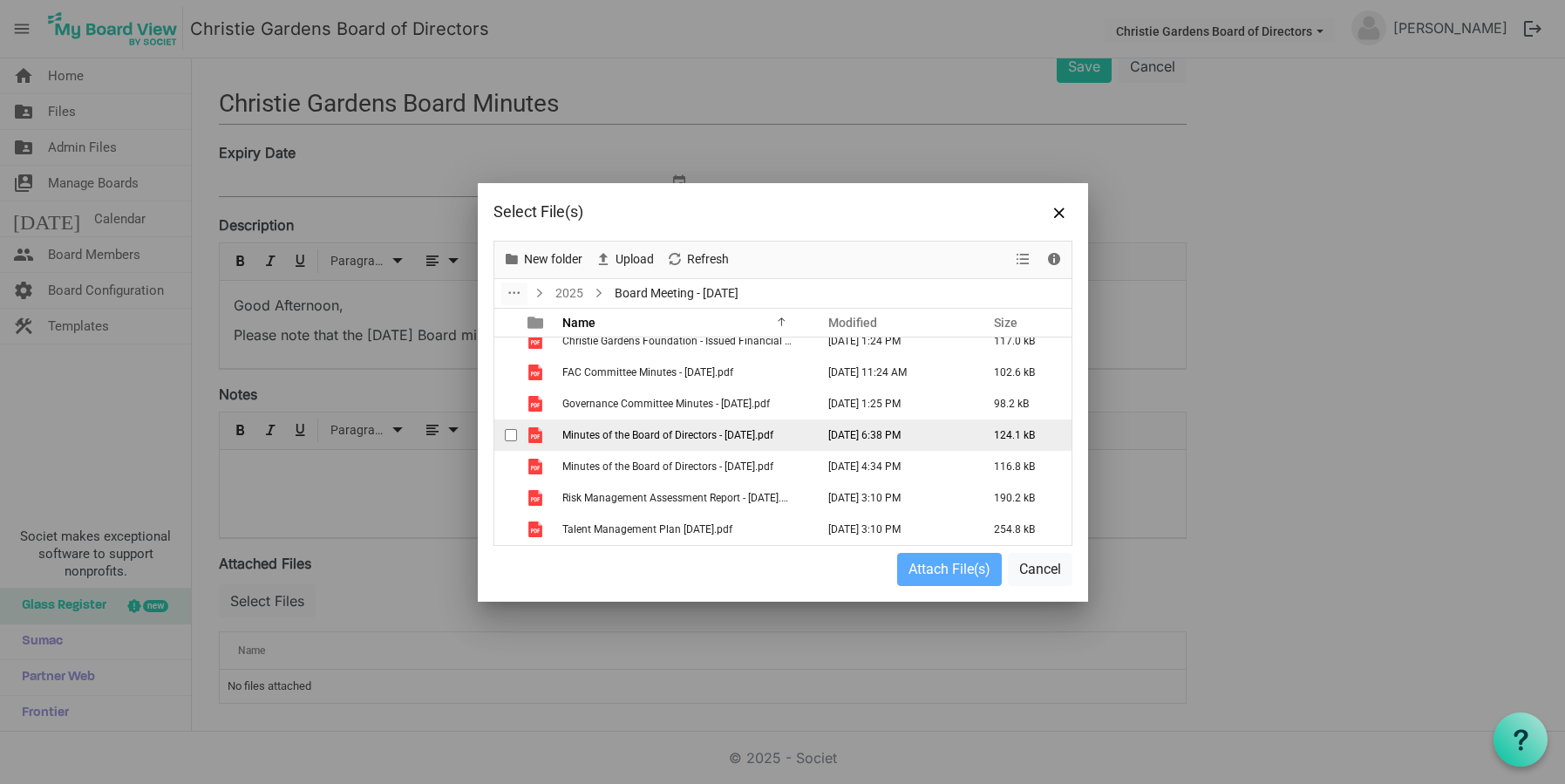
click at [631, 438] on span "Minutes of the Board of Directors - August 5, 2025.pdf" at bounding box center [667, 434] width 211 height 12
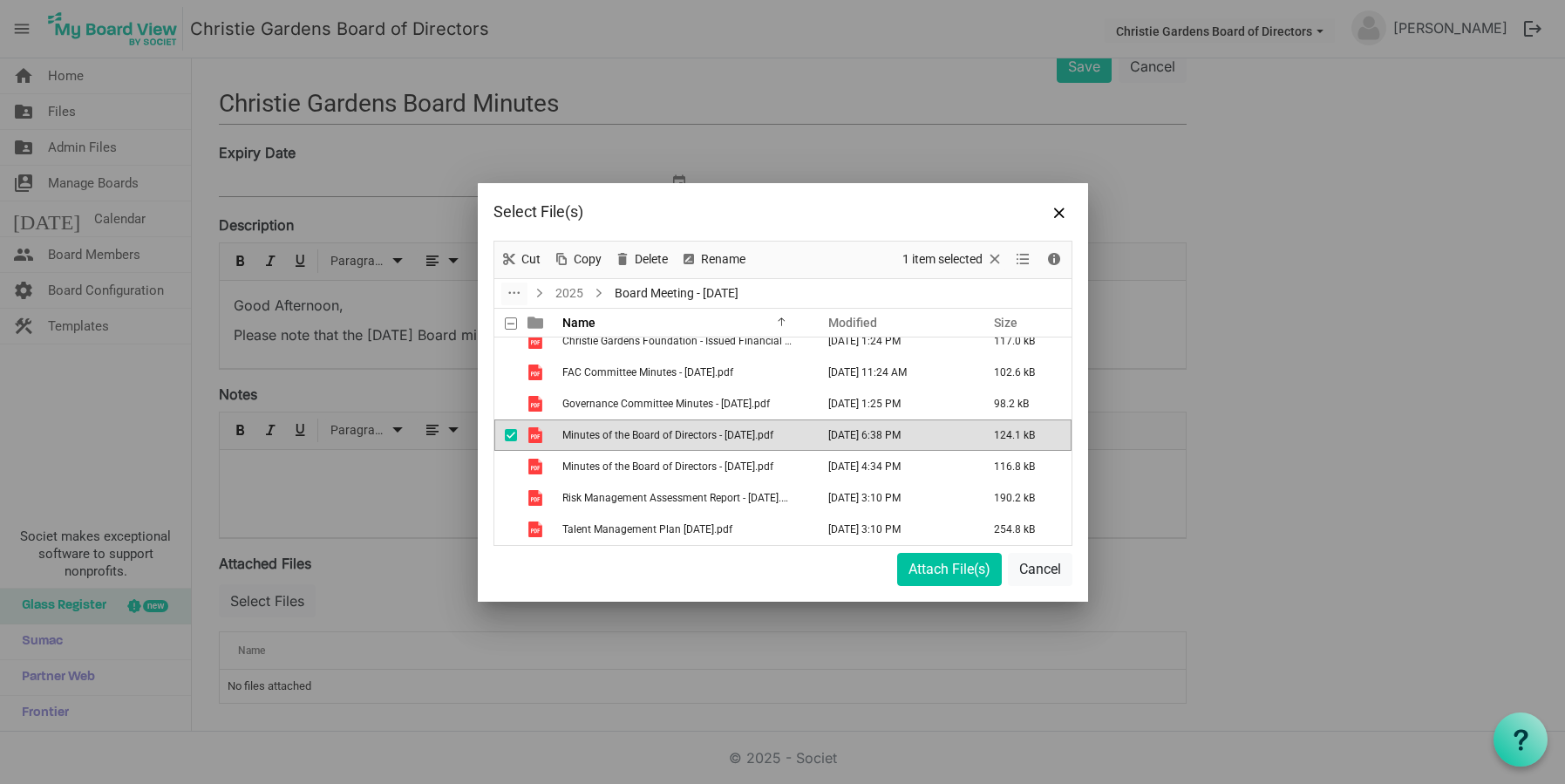
click at [631, 438] on span "Minutes of the Board of Directors - August 5, 2025.pdf" at bounding box center [667, 434] width 211 height 12
click at [914, 569] on button "Attach File(s)" at bounding box center [949, 569] width 104 height 34
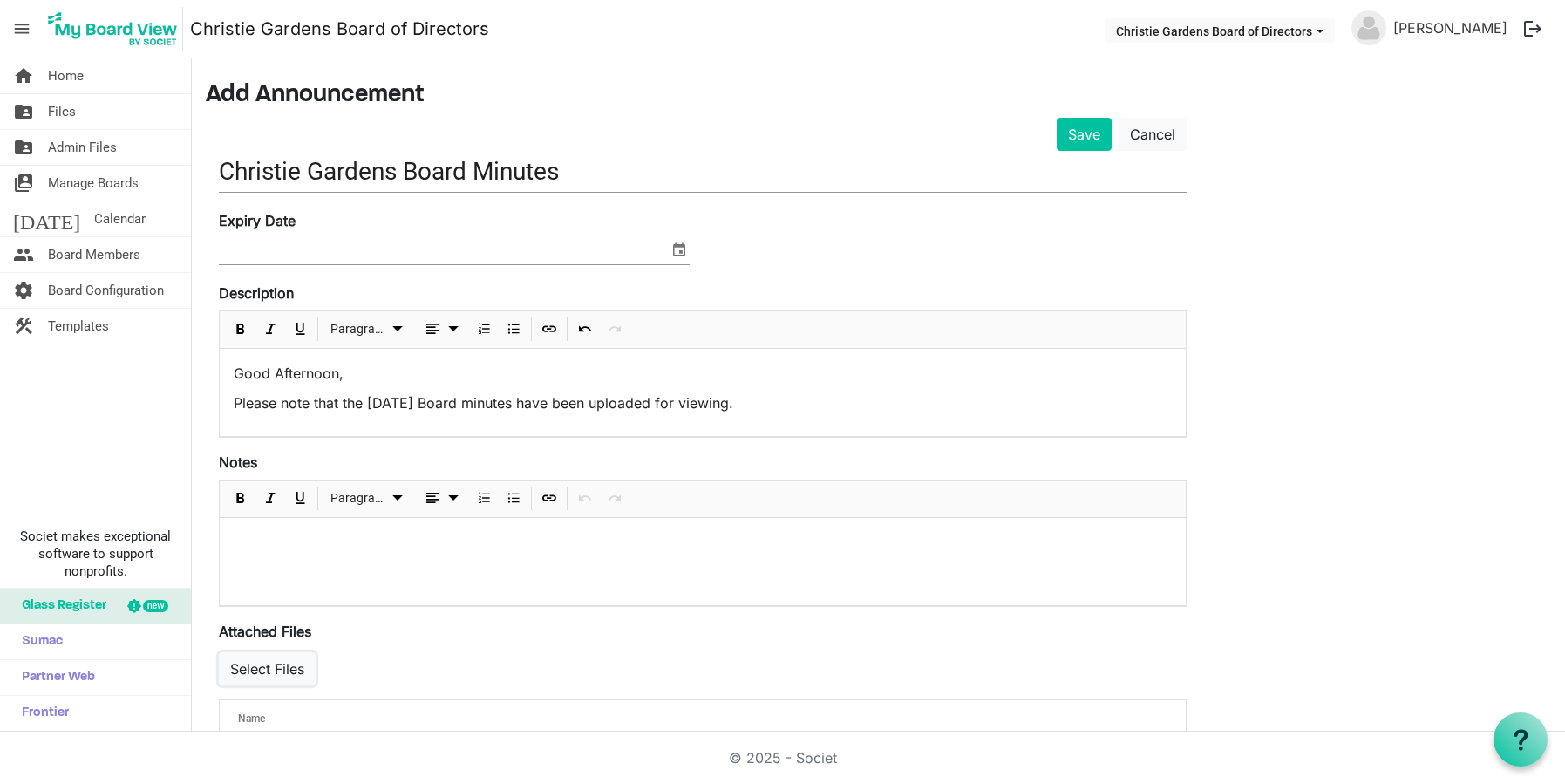
scroll to position [113, 0]
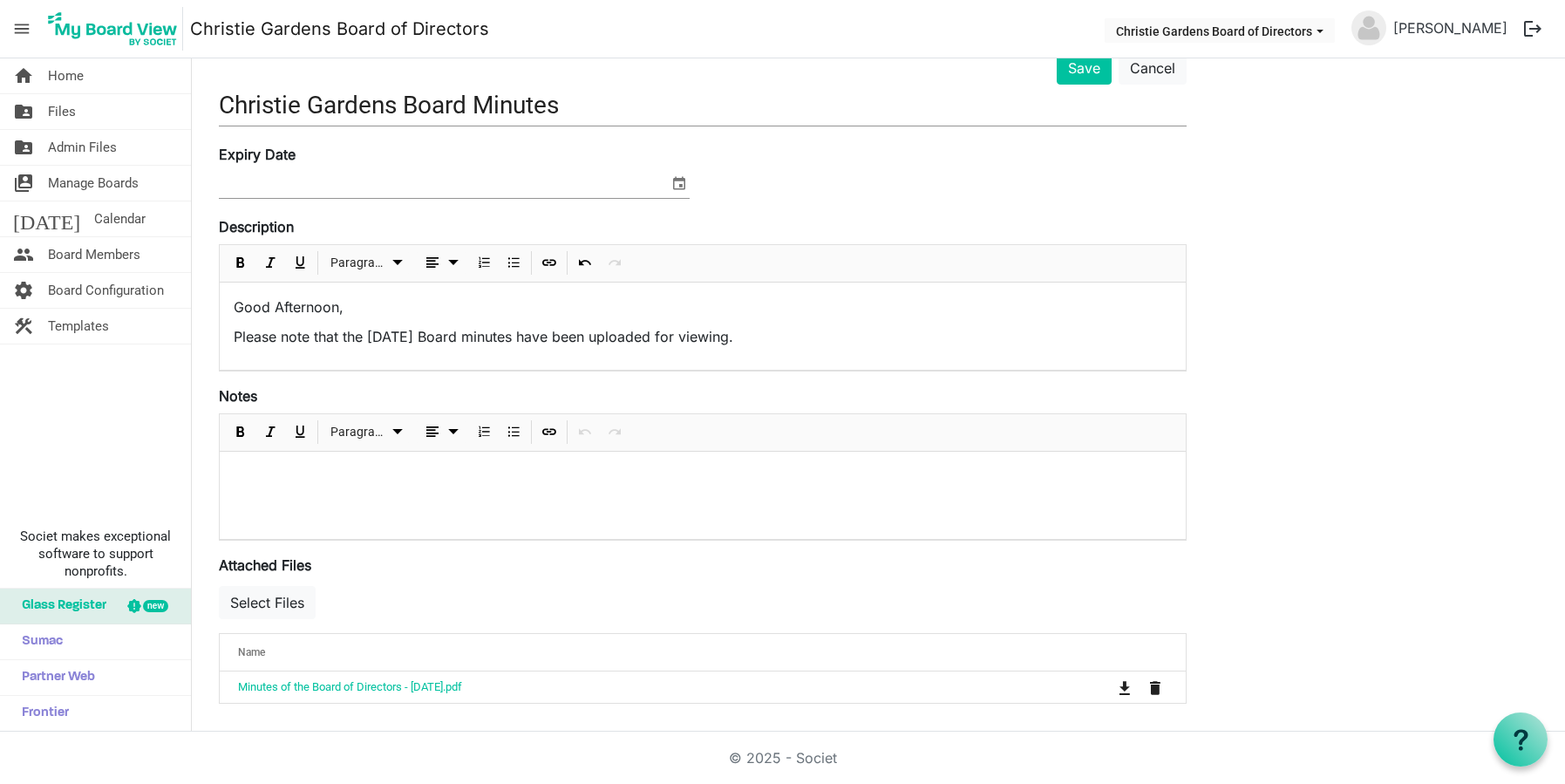
click at [821, 338] on p "Please note that the August 5th 2025 Board minutes have been uploaded for viewi…" at bounding box center [703, 336] width 938 height 21
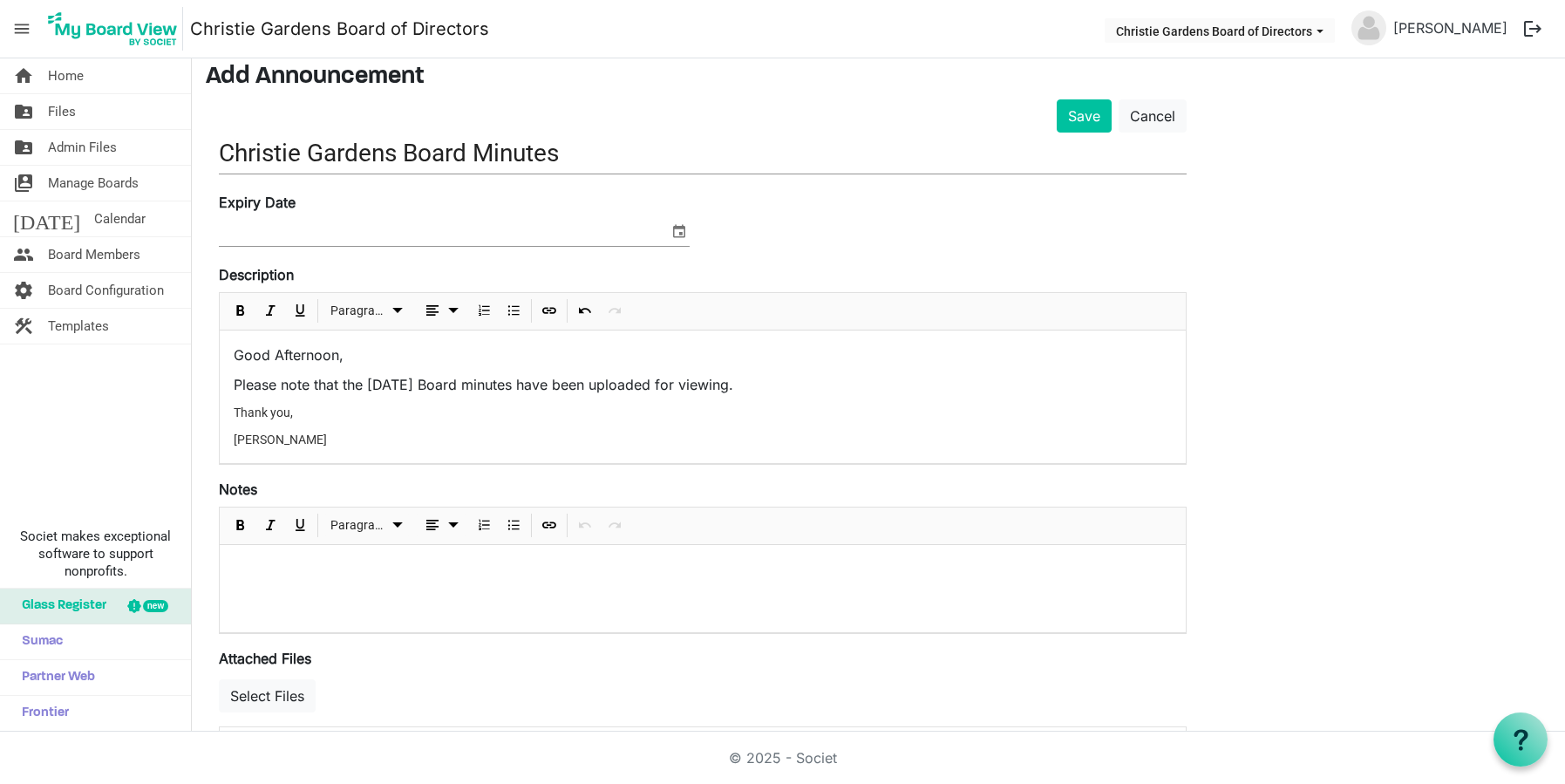
scroll to position [0, 0]
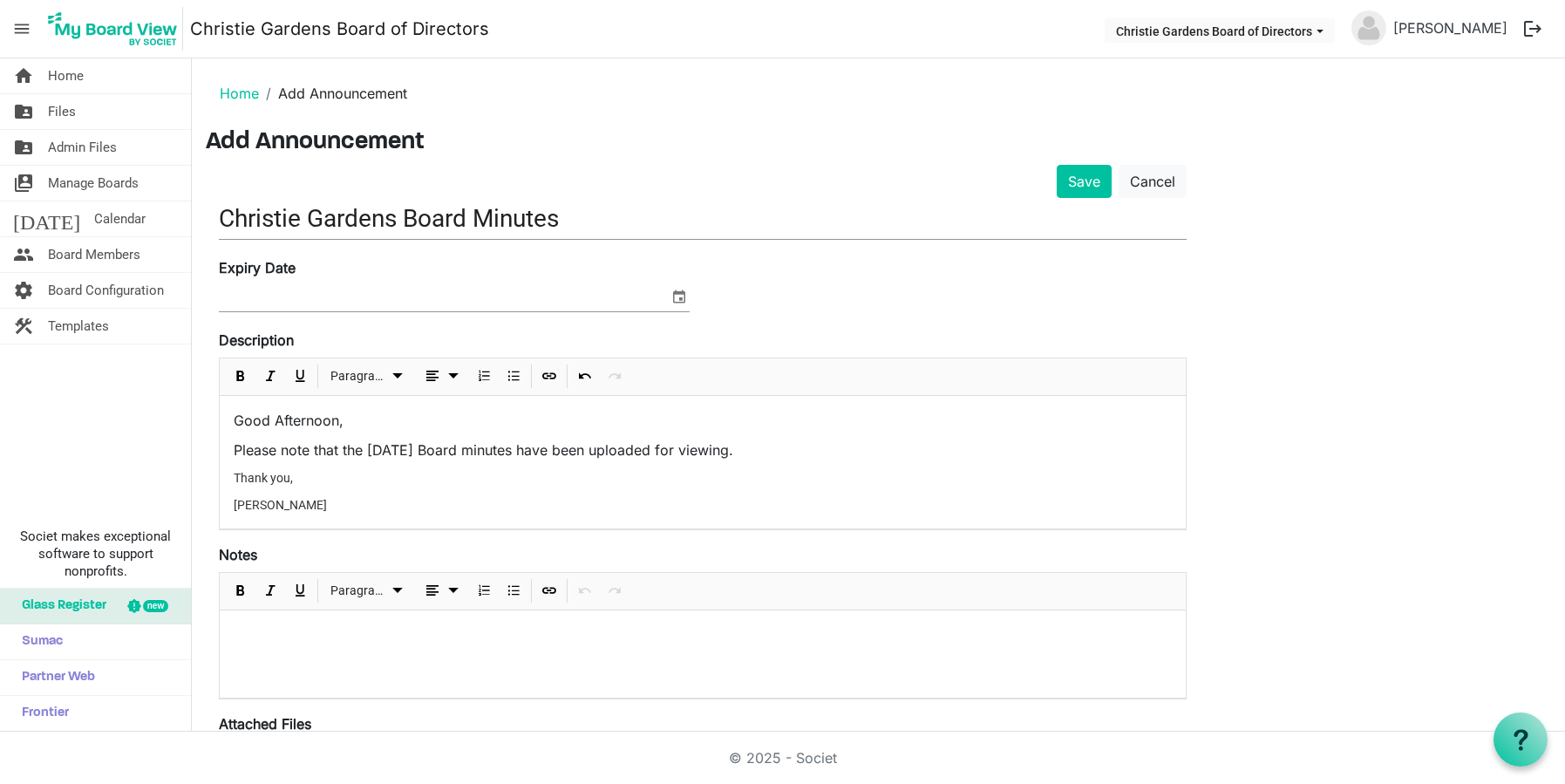
click at [405, 218] on input "Christie Gardens Board Minutes" at bounding box center [703, 218] width 968 height 41
click at [400, 219] on input "Christie Gardens Board Minutes" at bounding box center [703, 218] width 968 height 41
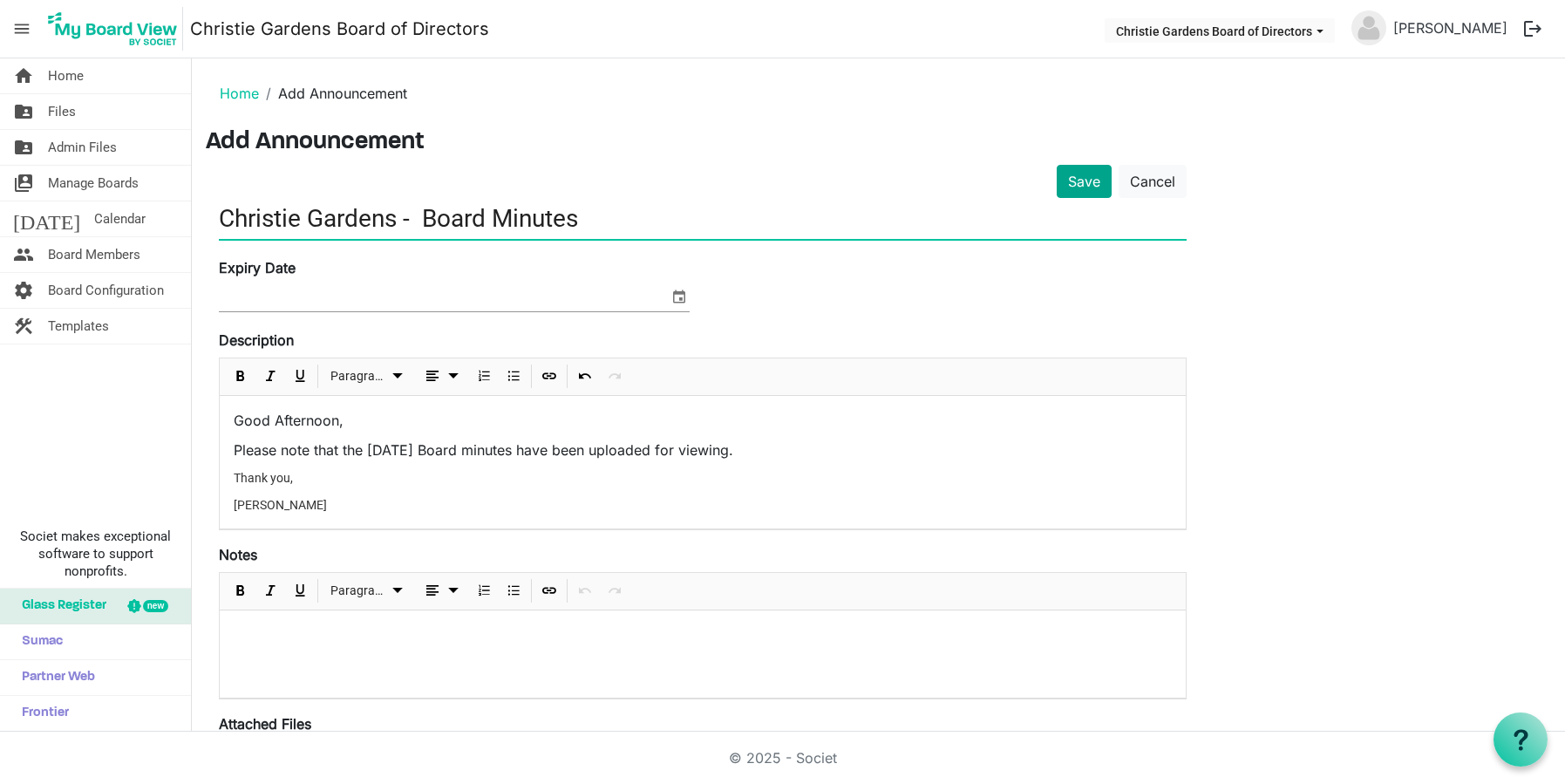
type input "Christie Gardens - Board Minutes"
click at [1074, 185] on button "Save" at bounding box center [1084, 181] width 55 height 34
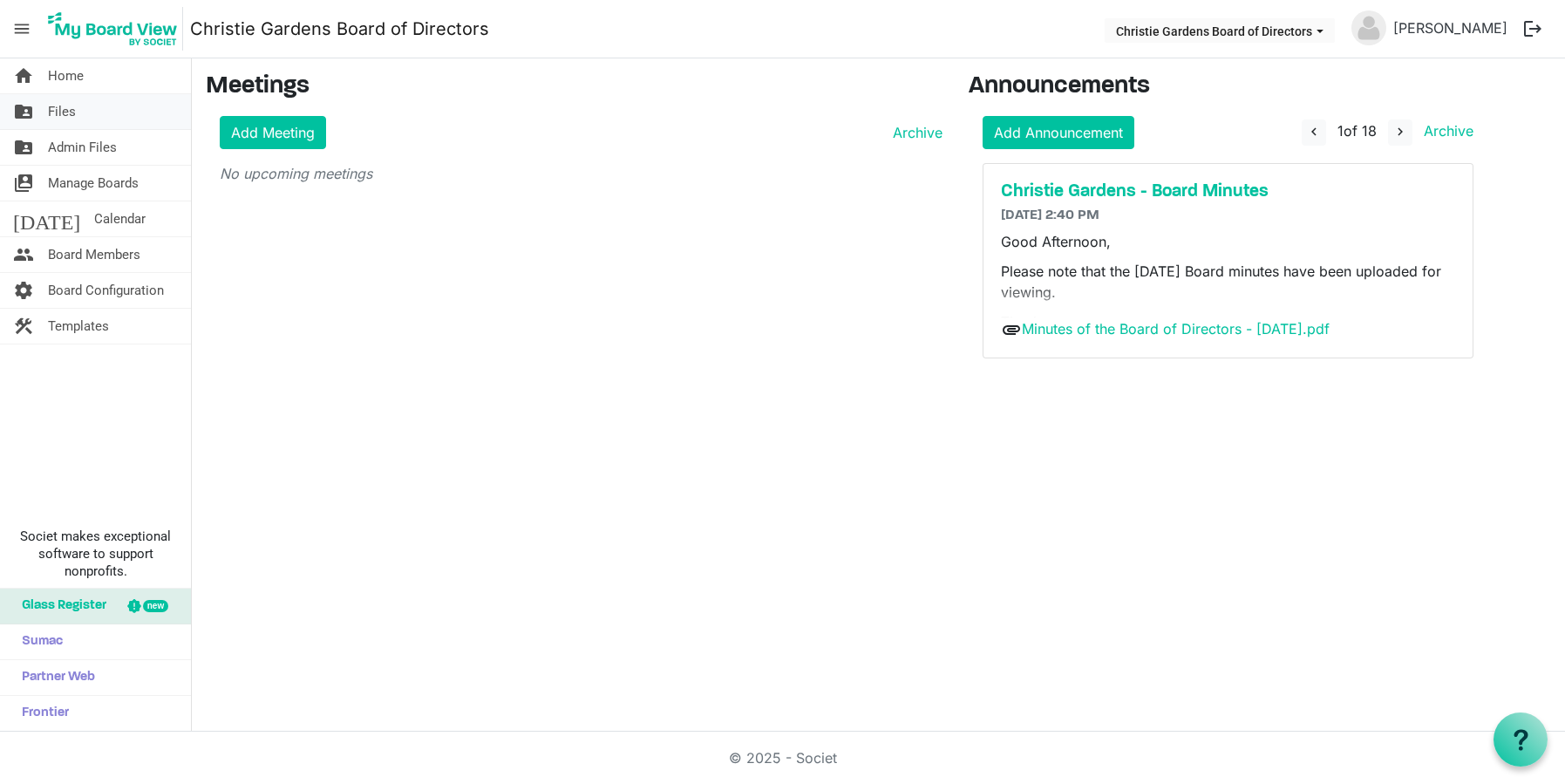
click at [63, 111] on span "Files" at bounding box center [62, 111] width 28 height 34
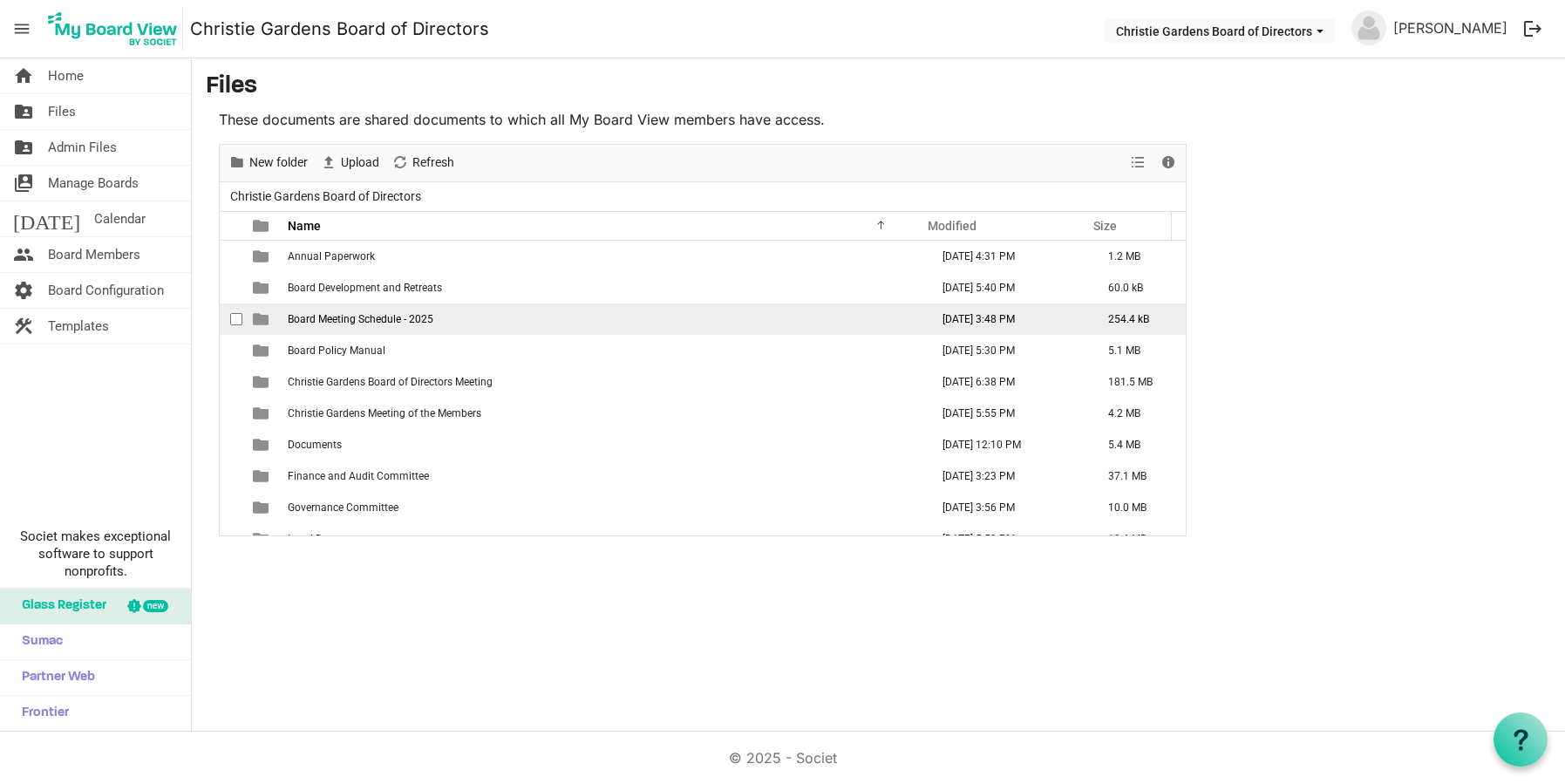
click at [320, 324] on span "Board Meeting Schedule - 2025" at bounding box center [360, 318] width 146 height 12
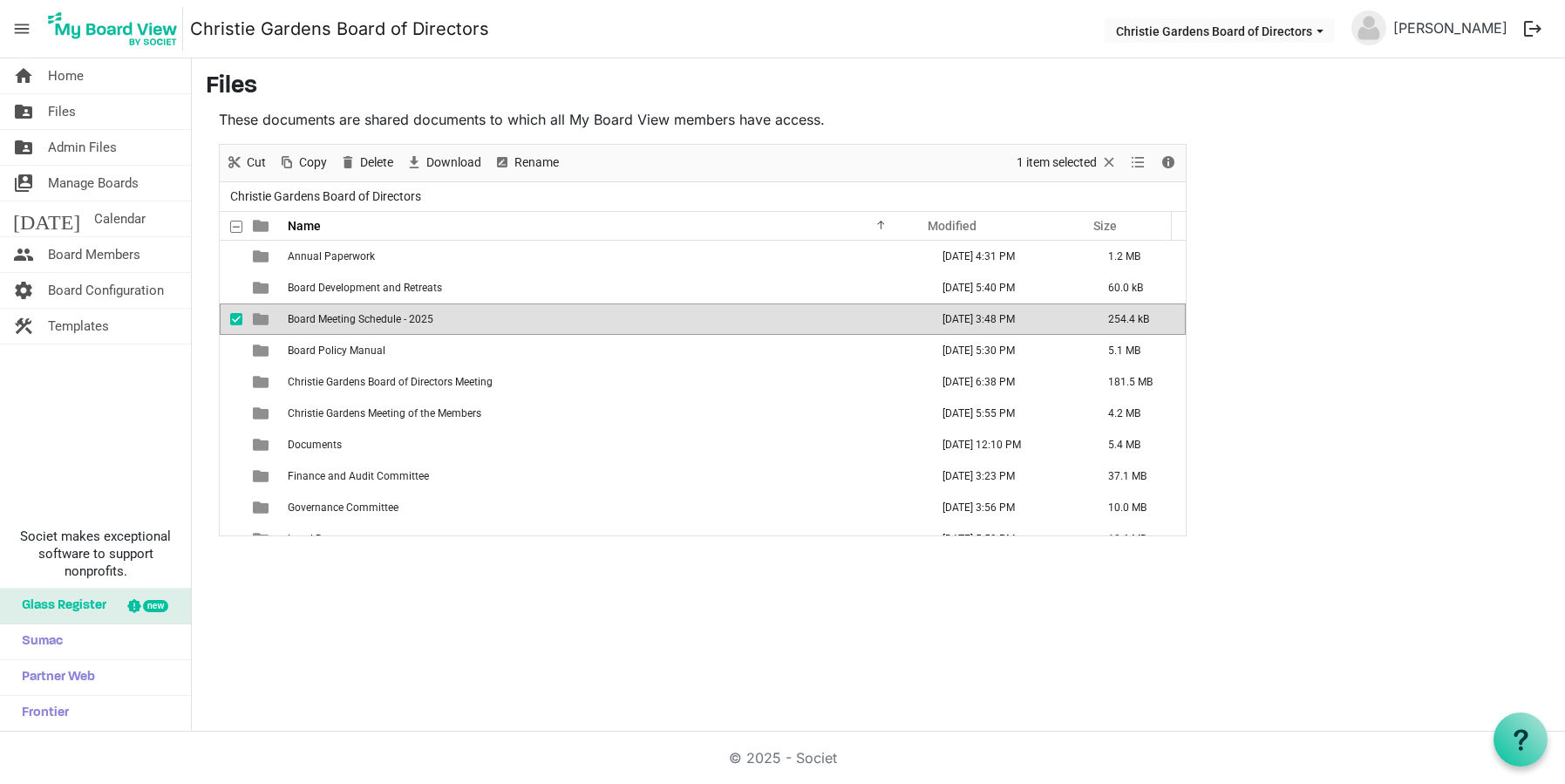
click at [320, 324] on span "Board Meeting Schedule - 2025" at bounding box center [360, 318] width 146 height 12
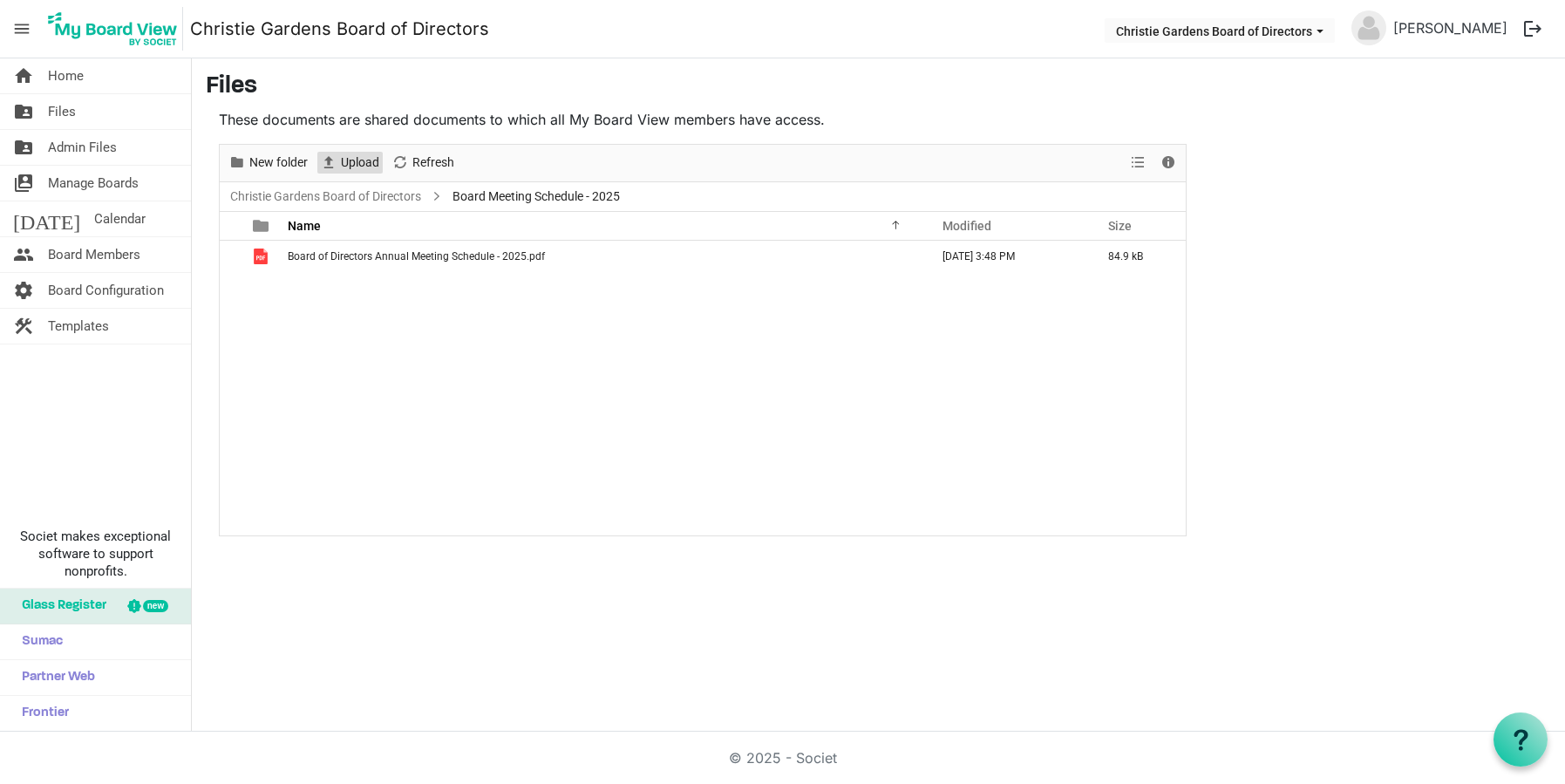
click at [355, 160] on span "Upload" at bounding box center [360, 162] width 42 height 22
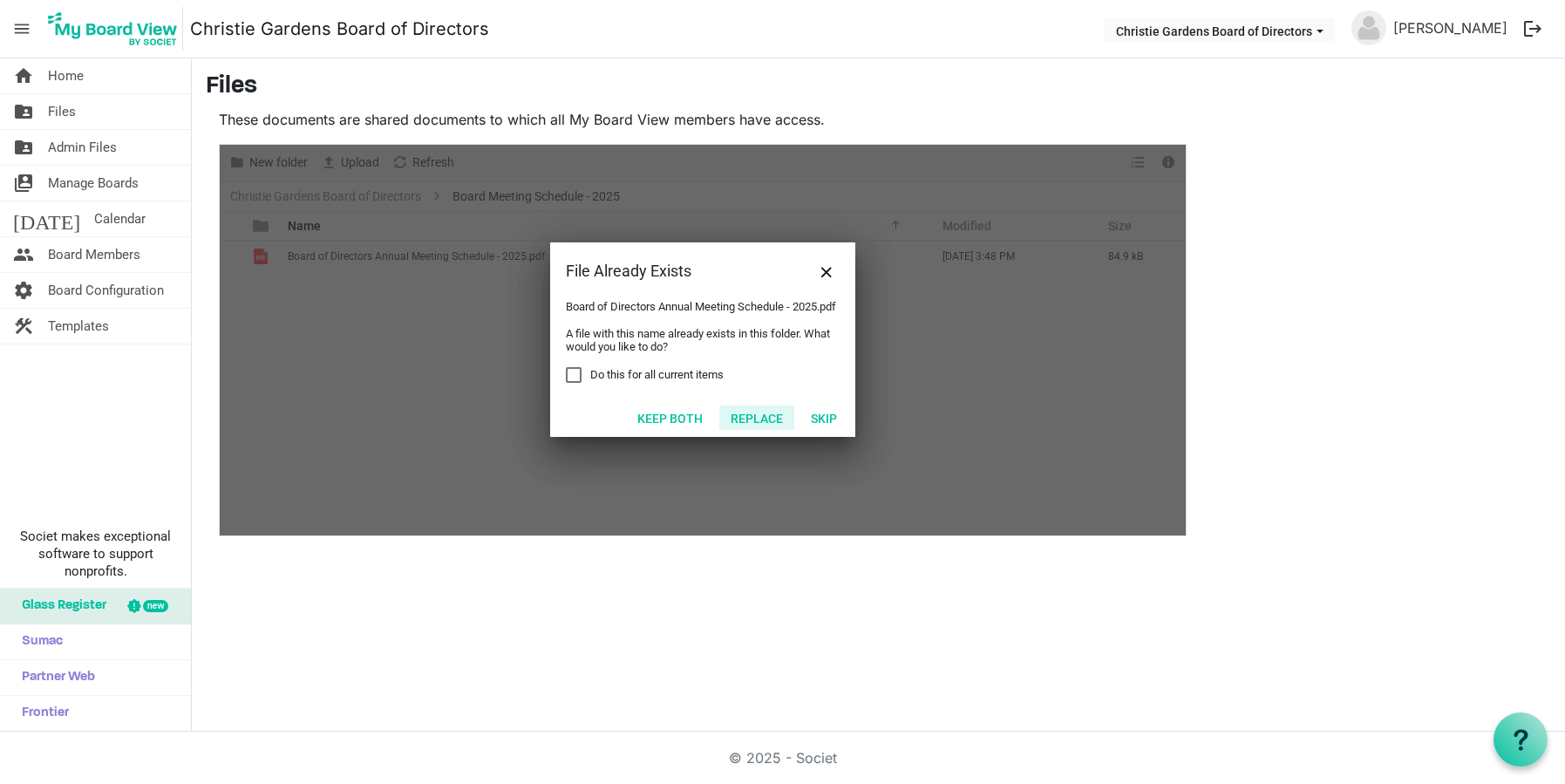
click at [749, 429] on button "Replace" at bounding box center [756, 417] width 75 height 24
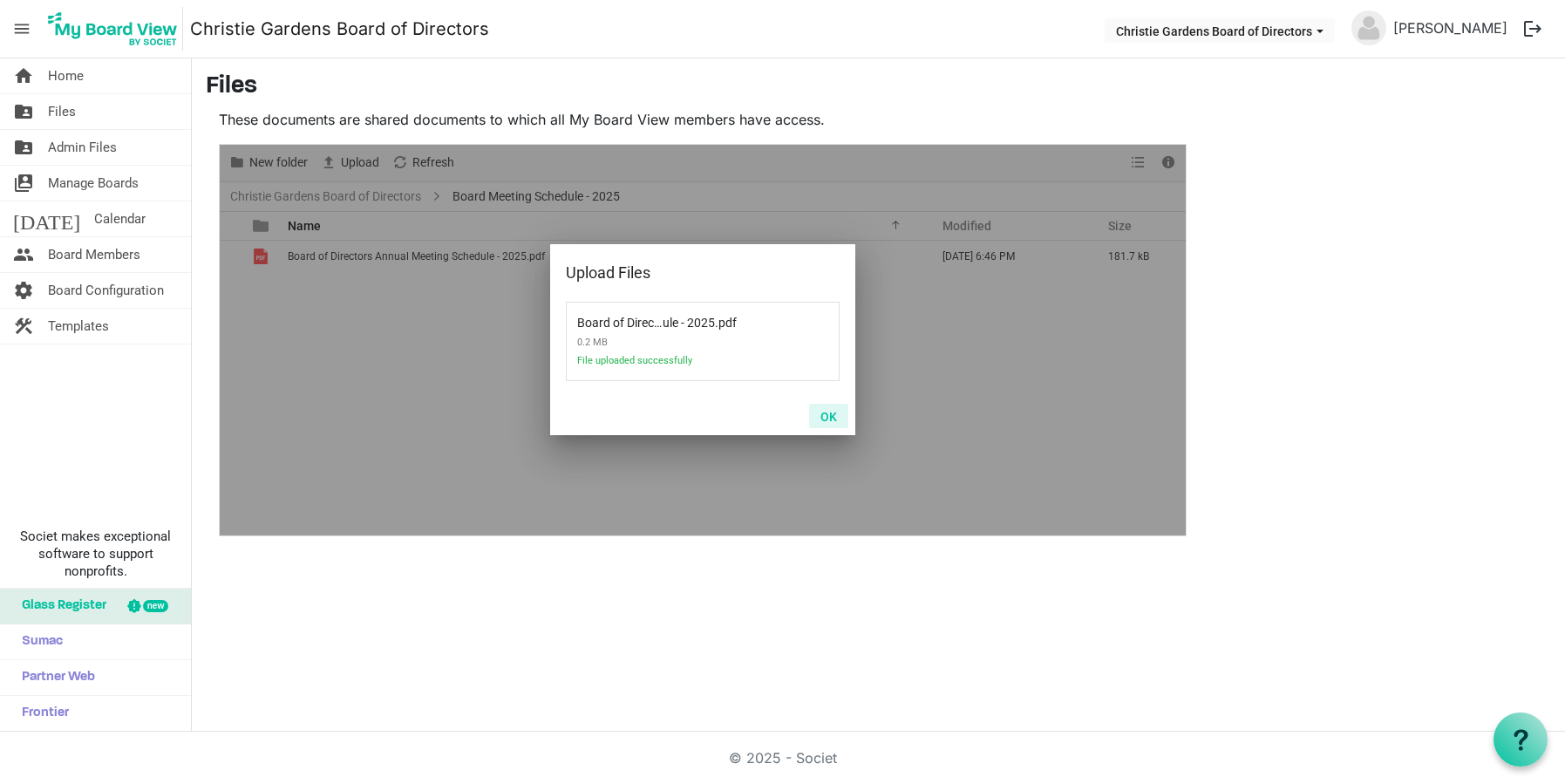
click at [824, 421] on button "OK" at bounding box center [829, 415] width 39 height 24
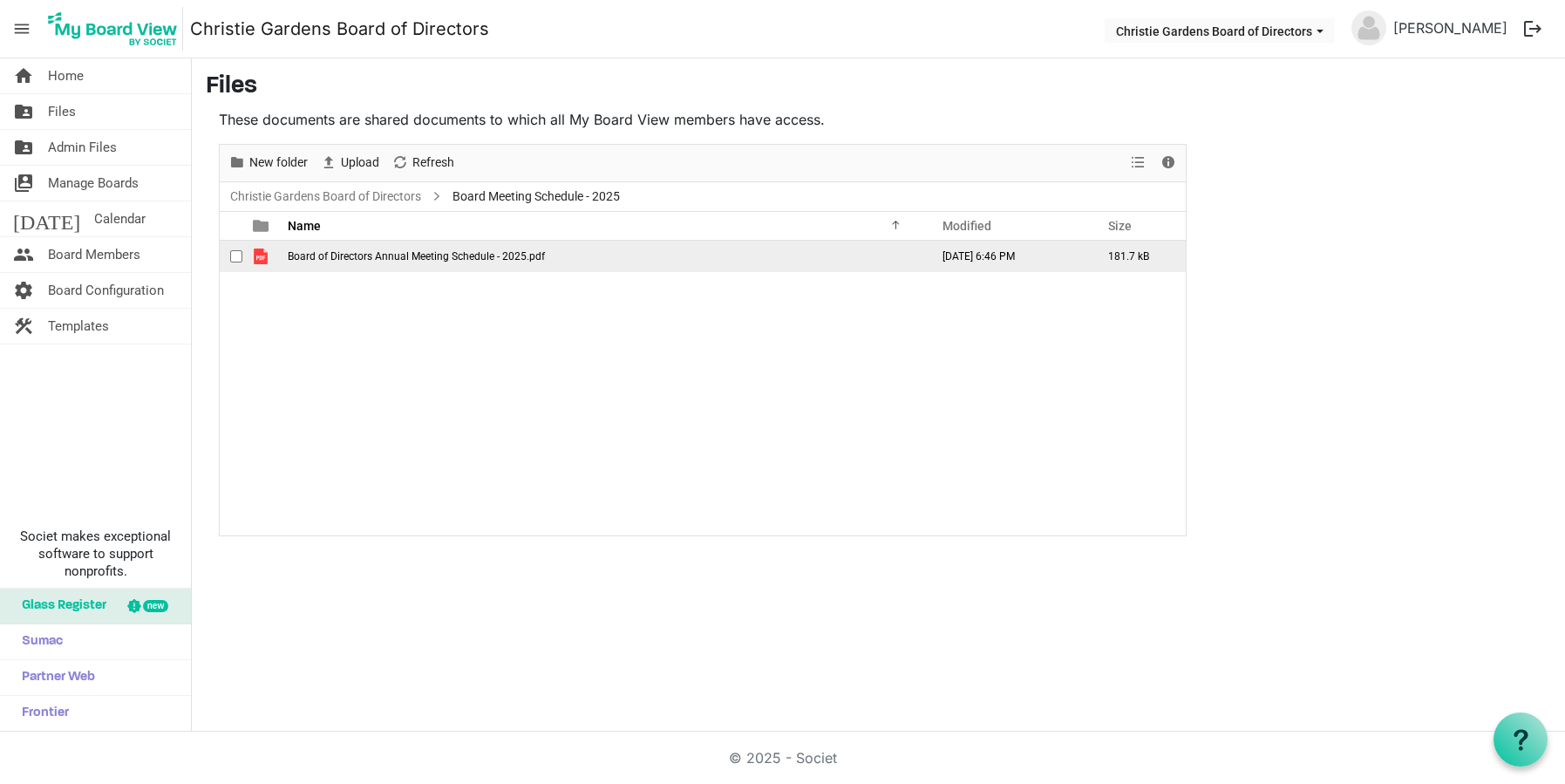
click at [384, 262] on span "Board of Directors Annual Meeting Schedule - 2025.pdf" at bounding box center [416, 256] width 258 height 12
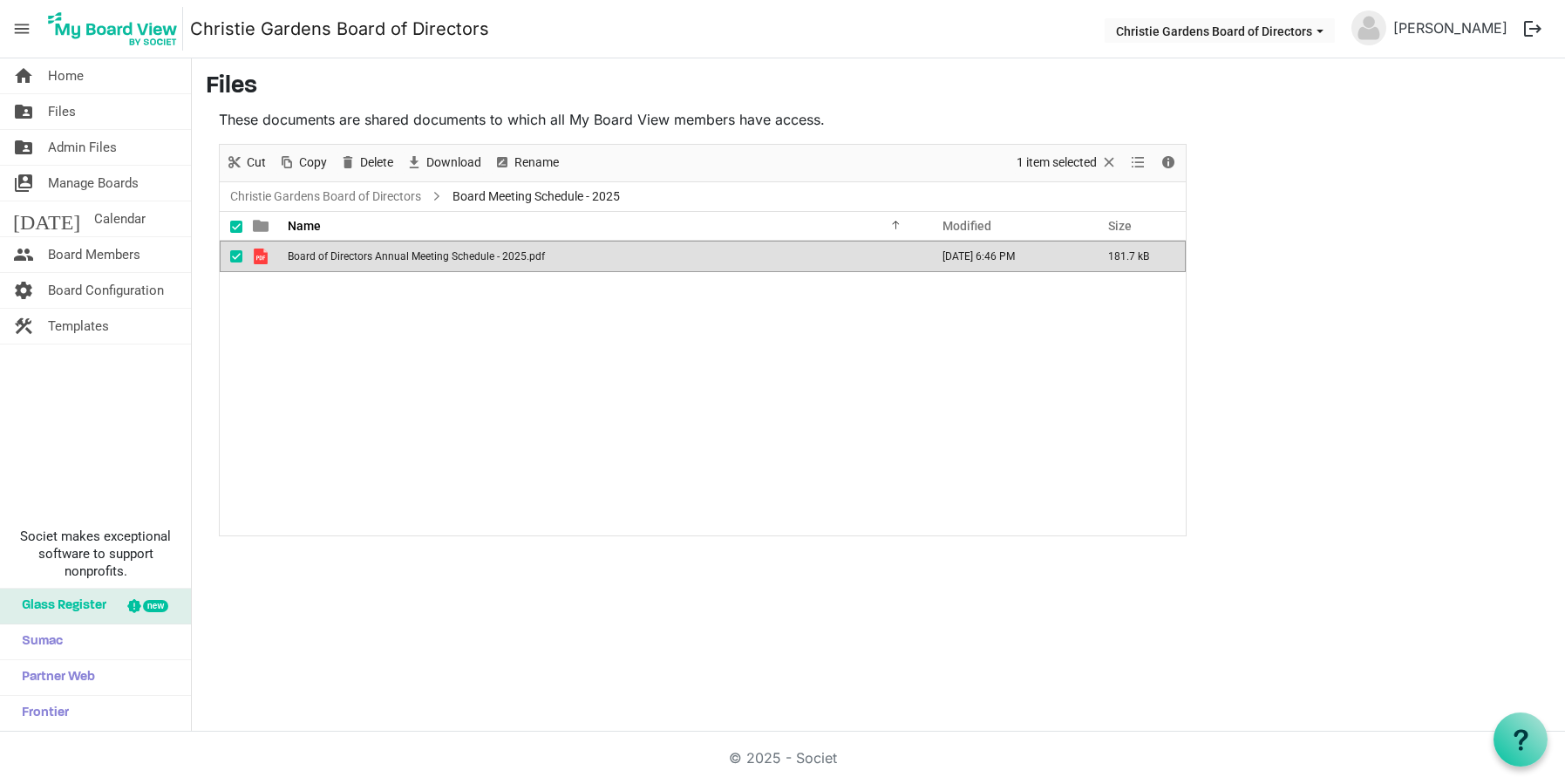
click at [401, 254] on span "Board of Directors Annual Meeting Schedule - 2025.pdf" at bounding box center [416, 256] width 258 height 12
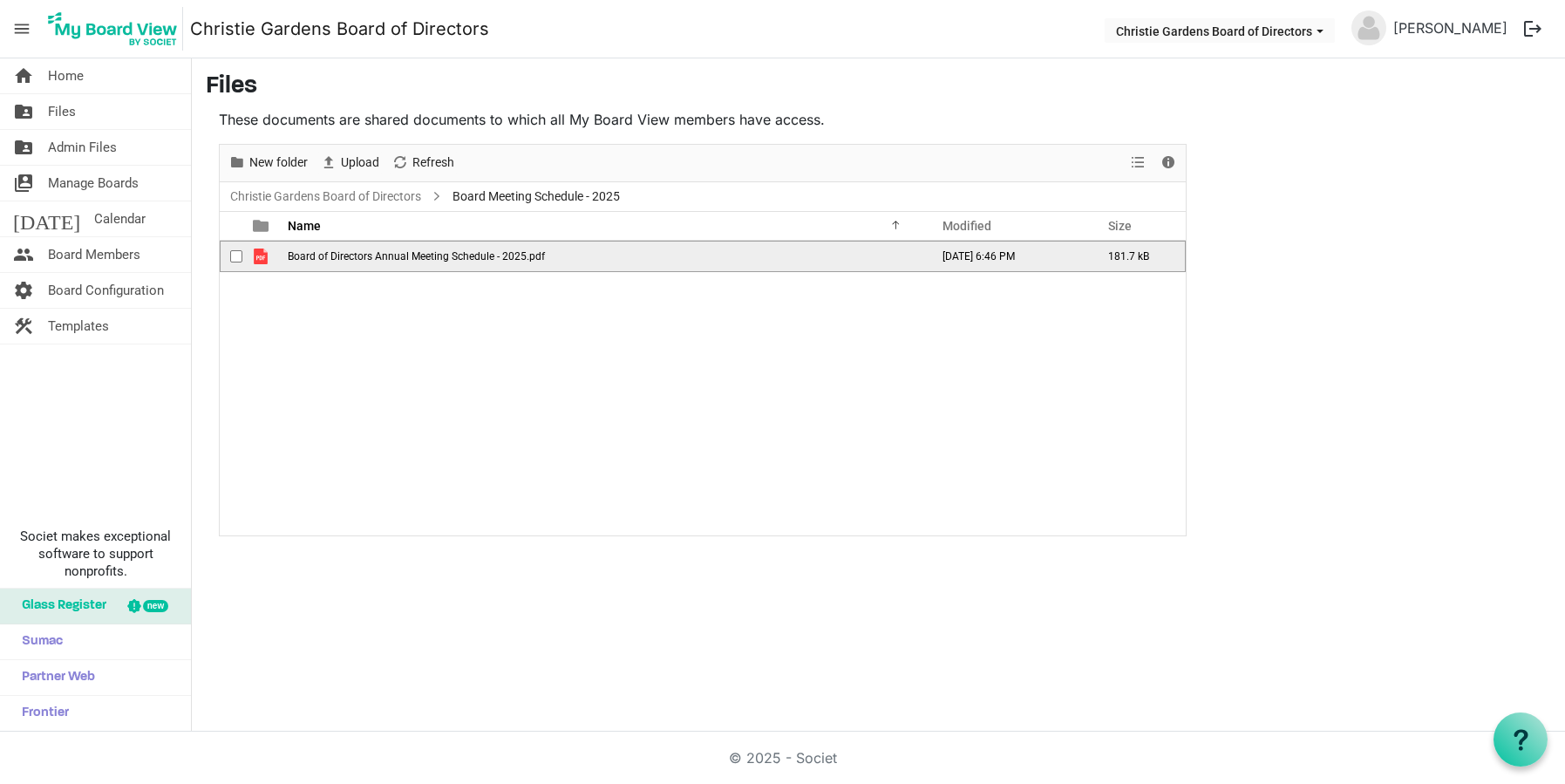
click at [401, 254] on span "Board of Directors Annual Meeting Schedule - 2025.pdf" at bounding box center [416, 256] width 258 height 12
